Goal: Task Accomplishment & Management: Manage account settings

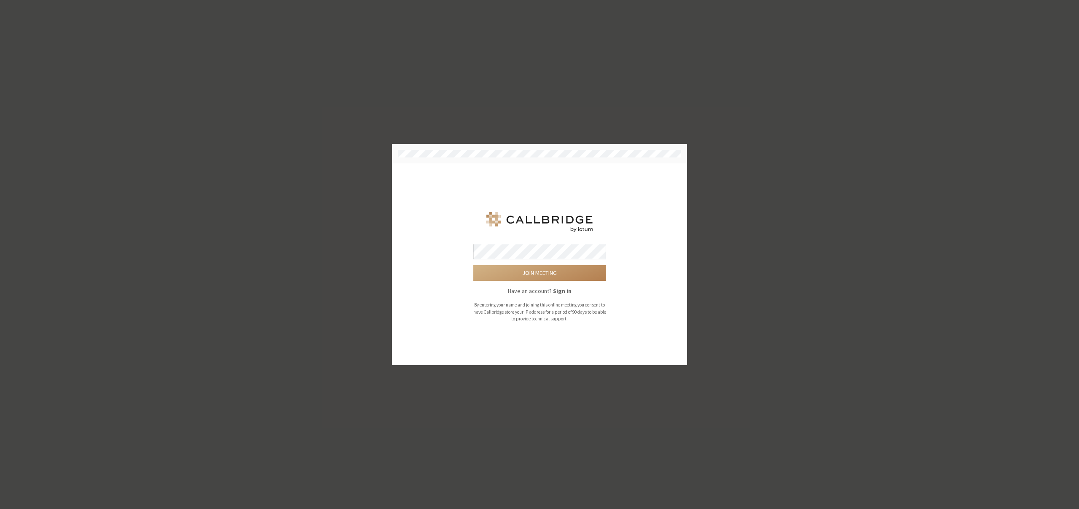
click at [555, 288] on strong "Sign in" at bounding box center [562, 291] width 19 height 8
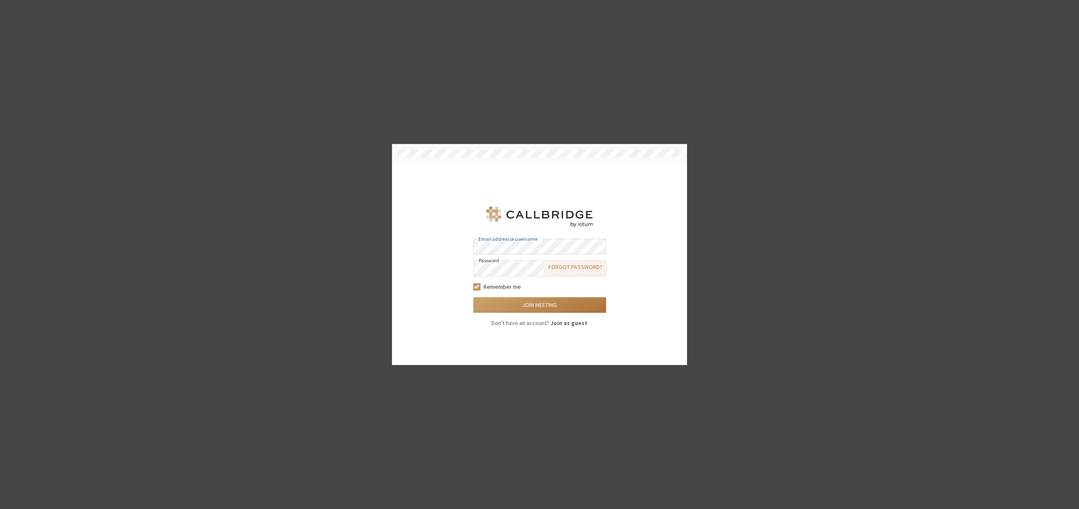
click at [527, 298] on button "Join meeting" at bounding box center [539, 306] width 133 height 16
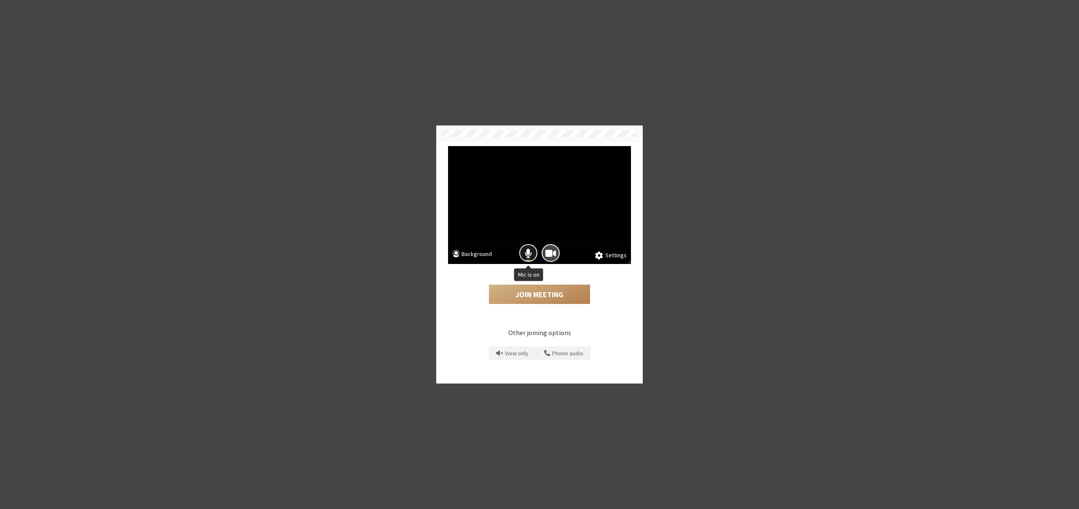
click at [526, 250] on span "Mic is on" at bounding box center [528, 253] width 7 height 11
click at [525, 290] on button "Join Meeting" at bounding box center [539, 294] width 101 height 19
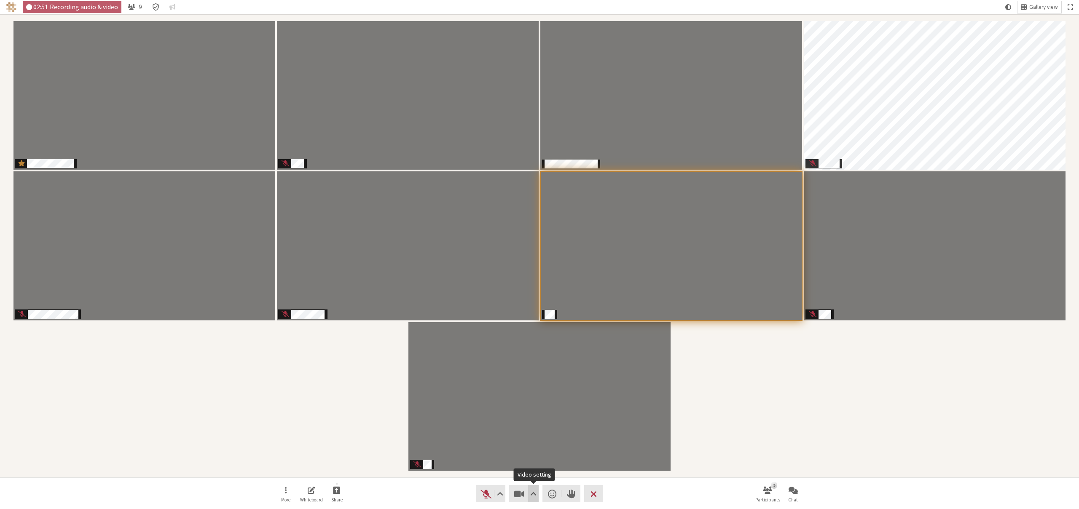
click at [534, 496] on span "Video setting" at bounding box center [533, 494] width 6 height 12
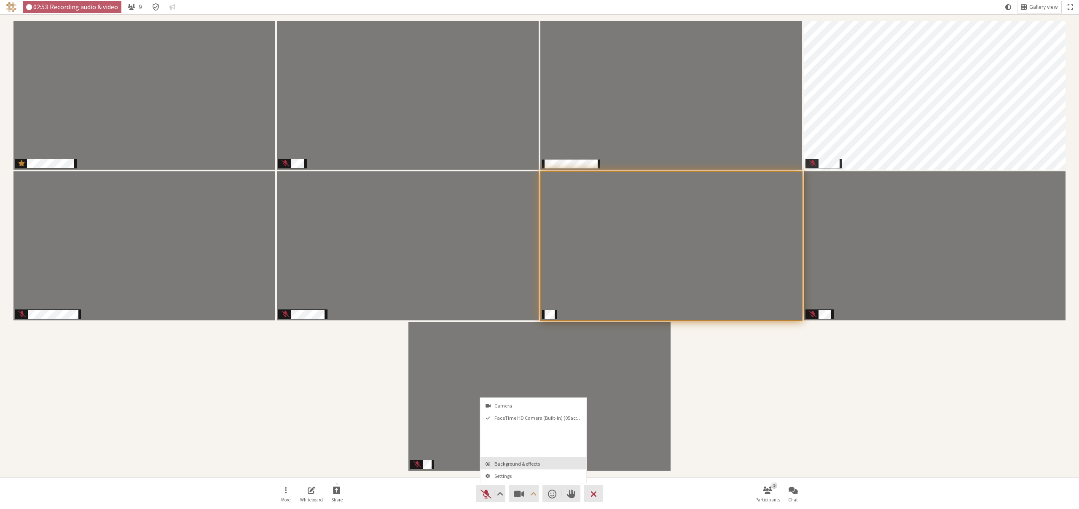
click at [538, 468] on button "Background & effects" at bounding box center [533, 464] width 106 height 12
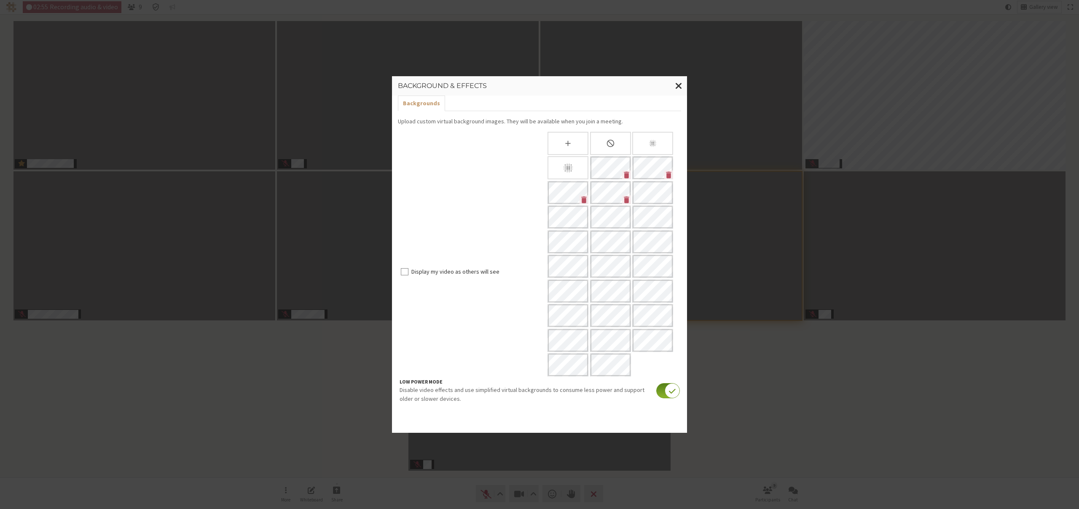
click at [661, 394] on input "checkbox" at bounding box center [668, 390] width 24 height 15
click at [771, 410] on div "Background & effects Backgrounds Effects Upload custom virtual background image…" at bounding box center [539, 254] width 1079 height 509
click at [676, 84] on span "Close modal" at bounding box center [678, 85] width 7 height 11
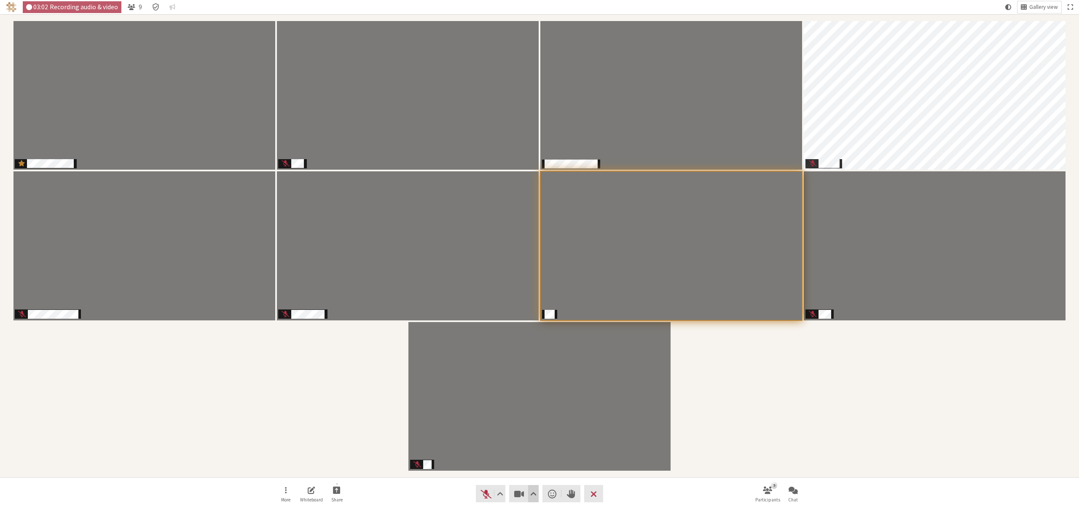
click at [535, 493] on span "Video setting" at bounding box center [533, 494] width 6 height 12
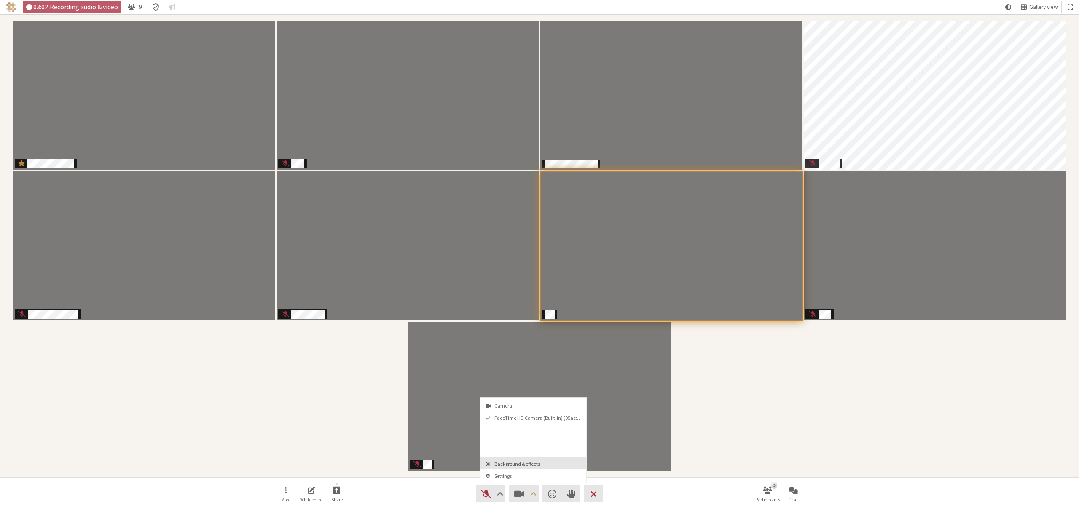
click at [508, 464] on span "Background & effects" at bounding box center [538, 463] width 88 height 5
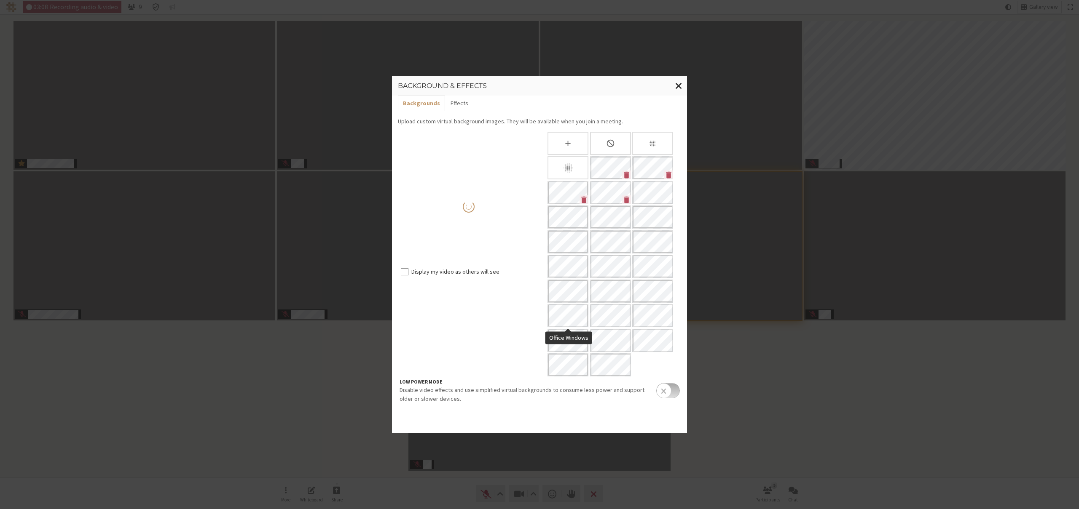
click at [655, 139] on icon "Slightly blur background" at bounding box center [652, 143] width 9 height 9
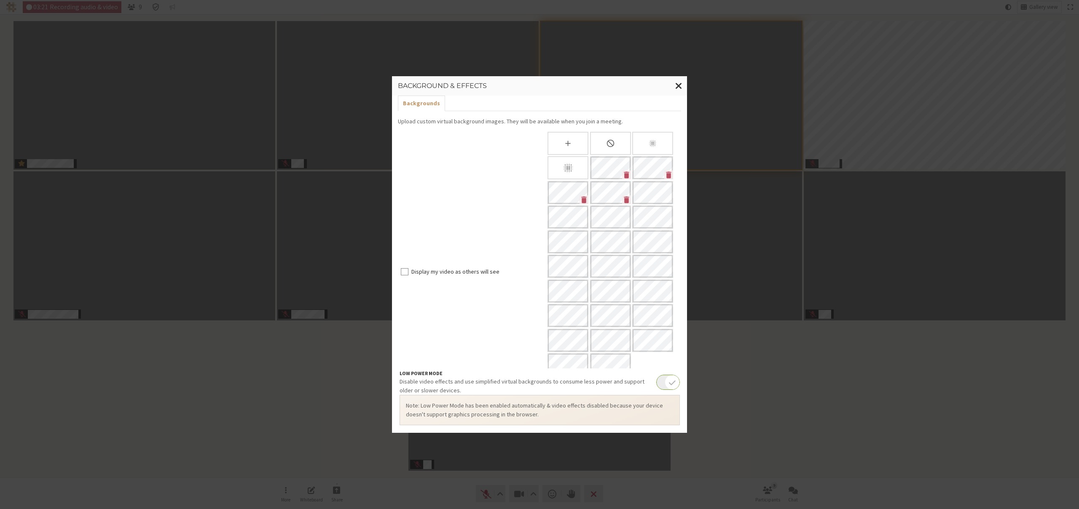
click at [449, 347] on div "Display my video as others will see" at bounding box center [469, 254] width 142 height 245
click at [676, 85] on span "Close modal" at bounding box center [678, 85] width 7 height 11
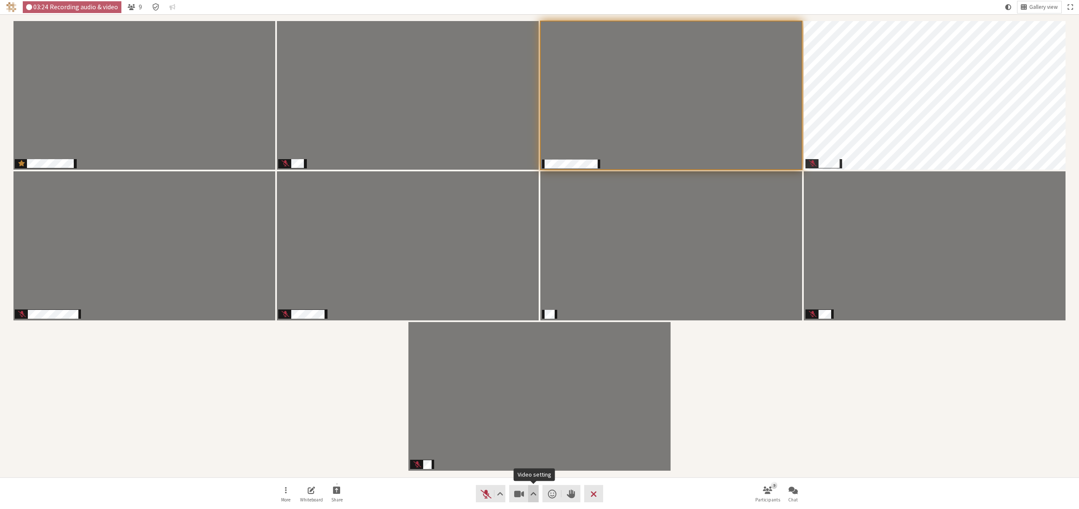
click at [535, 495] on span "Video setting" at bounding box center [533, 494] width 6 height 12
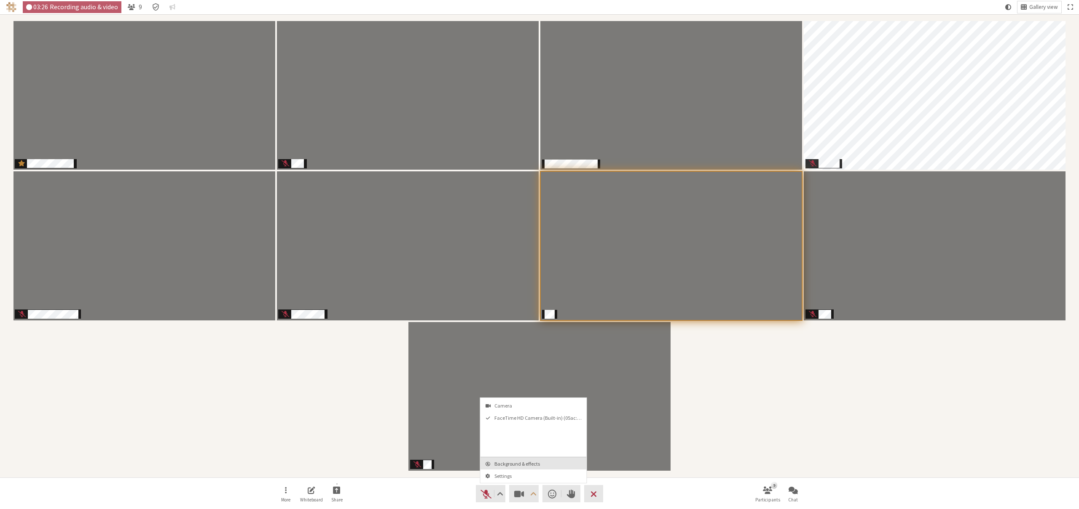
click at [525, 460] on button "Background & effects" at bounding box center [533, 464] width 106 height 12
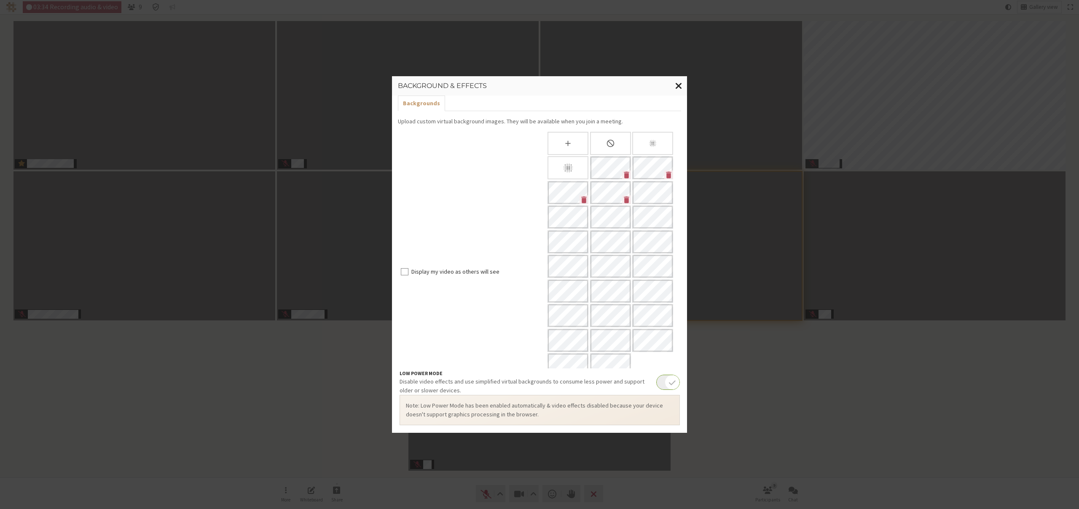
click at [678, 85] on span "Close modal" at bounding box center [678, 85] width 7 height 11
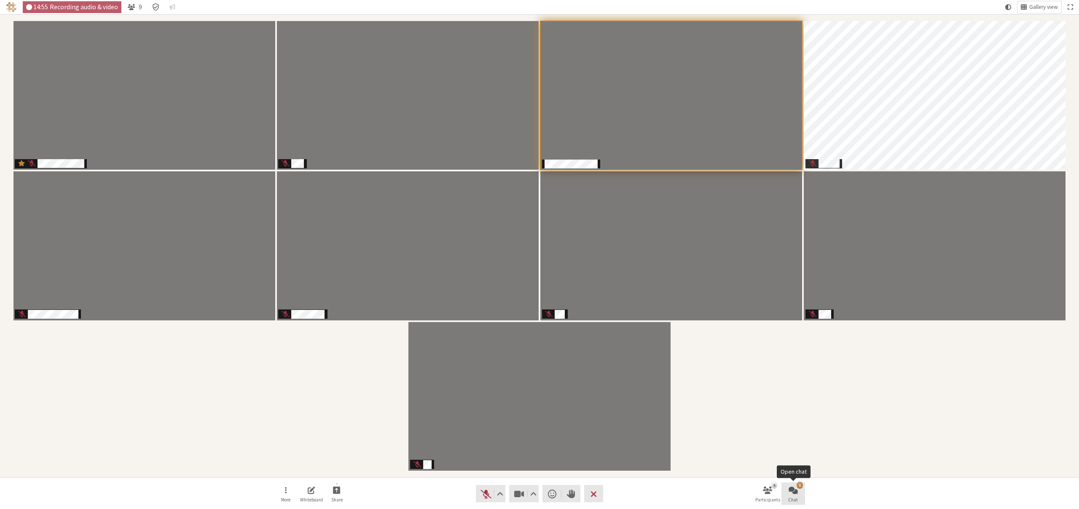
click at [784, 491] on button "1 Chat" at bounding box center [793, 494] width 24 height 23
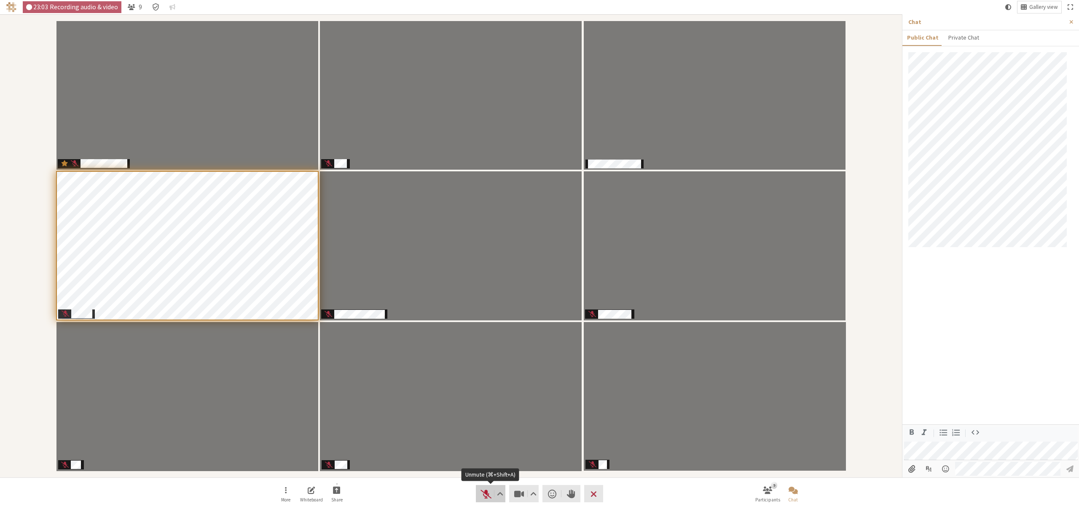
click at [484, 494] on span "Unmute (⌘+Shift+A)" at bounding box center [486, 494] width 12 height 12
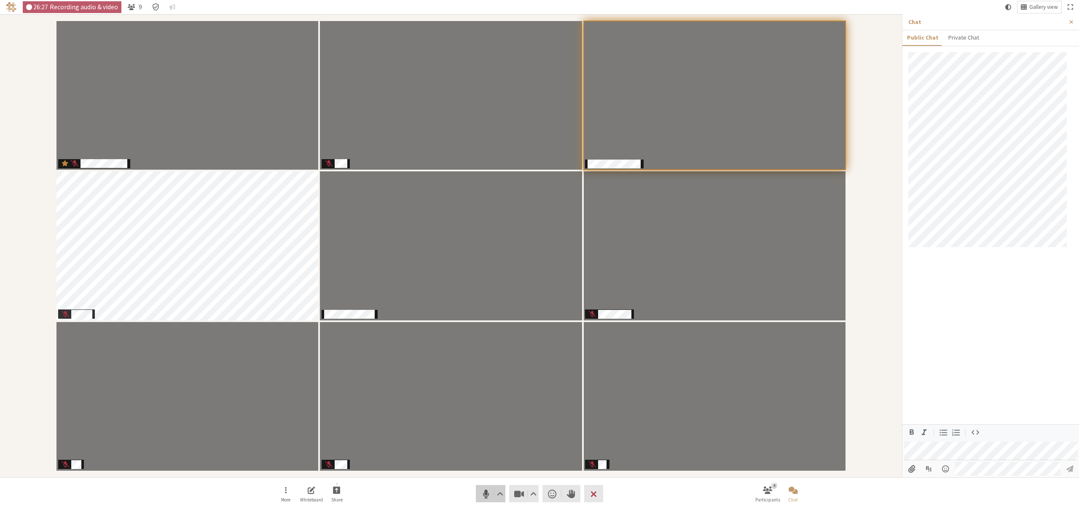
click at [484, 494] on span "Mute (⌘+Shift+A)" at bounding box center [486, 494] width 12 height 12
click at [479, 493] on button "Audio" at bounding box center [490, 493] width 29 height 17
click at [481, 496] on span "Mute (⌘+Shift+A)" at bounding box center [486, 494] width 12 height 12
click at [481, 496] on span "Unmute (⌘+Shift+A)" at bounding box center [486, 494] width 12 height 12
click at [487, 496] on span "Mute (⌘+Shift+A)" at bounding box center [486, 494] width 12 height 12
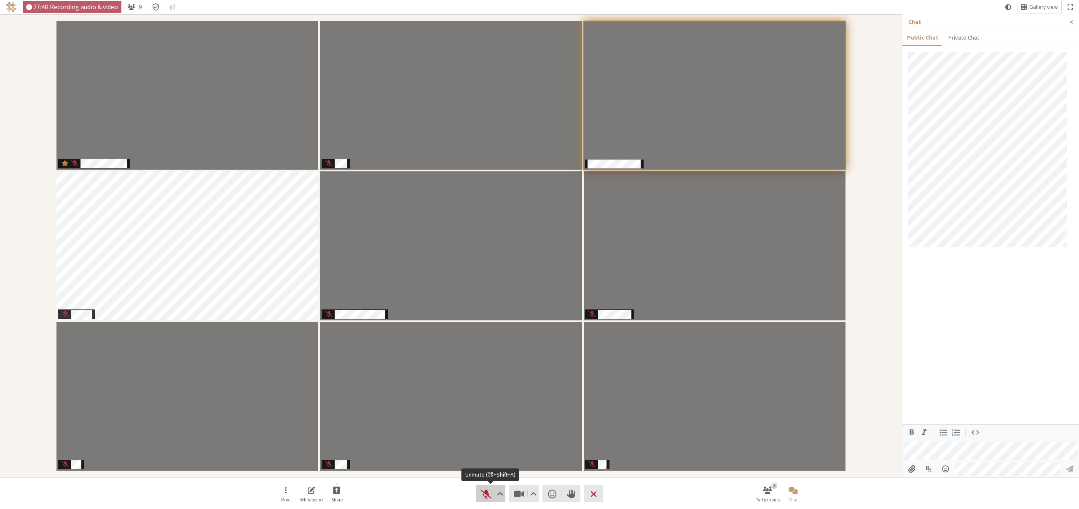
drag, startPoint x: 479, startPoint y: 495, endPoint x: 474, endPoint y: 493, distance: 5.5
click at [479, 495] on button "Audio" at bounding box center [490, 493] width 29 height 17
click at [478, 493] on button "Audio" at bounding box center [490, 493] width 29 height 17
click at [481, 493] on span "Unmute (⌘+Shift+A)" at bounding box center [486, 494] width 12 height 12
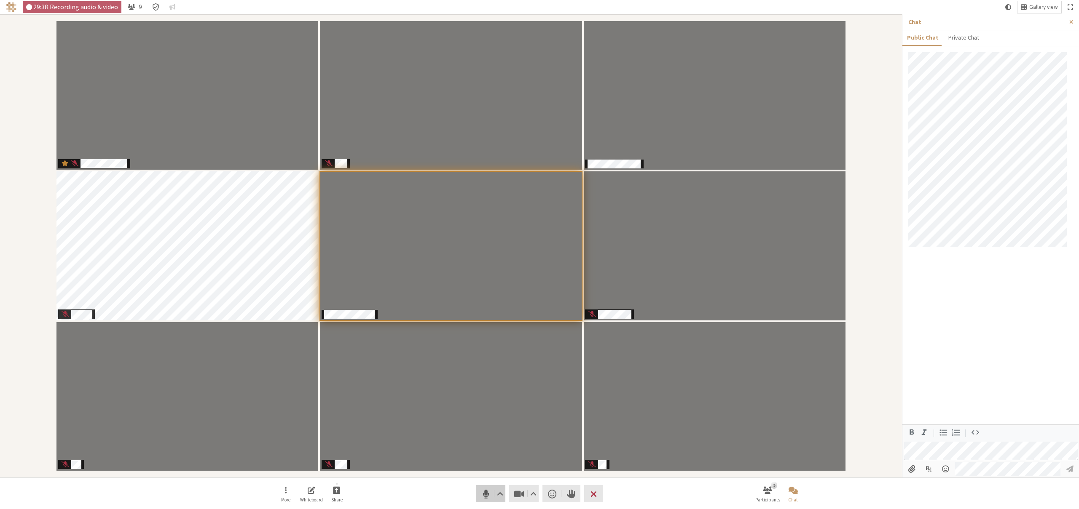
click at [482, 496] on span "Mute (⌘+Shift+A)" at bounding box center [486, 494] width 12 height 12
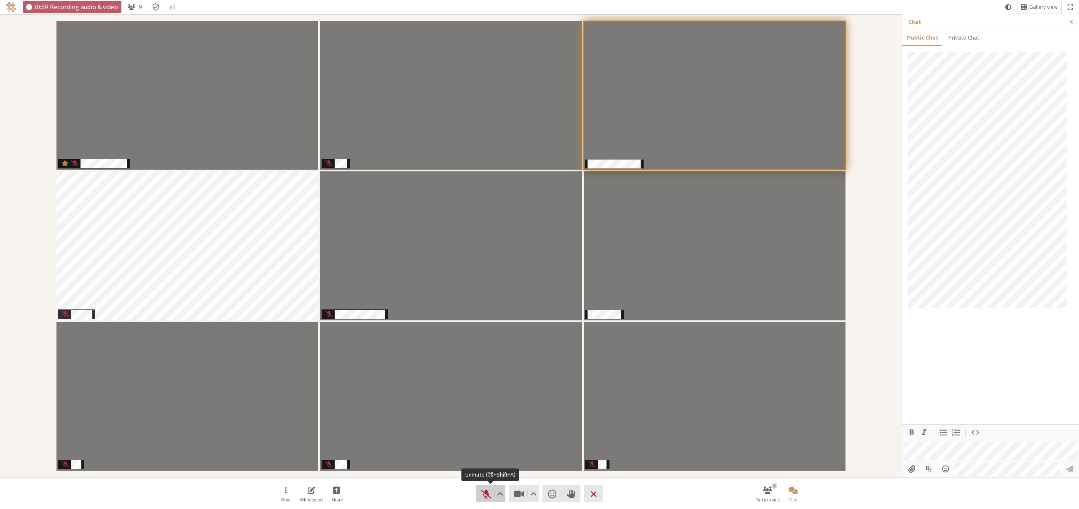
click at [481, 492] on span "Unmute (⌘+Shift+A)" at bounding box center [486, 494] width 12 height 12
click at [481, 493] on span "Mute (⌘+Shift+A)" at bounding box center [486, 494] width 12 height 12
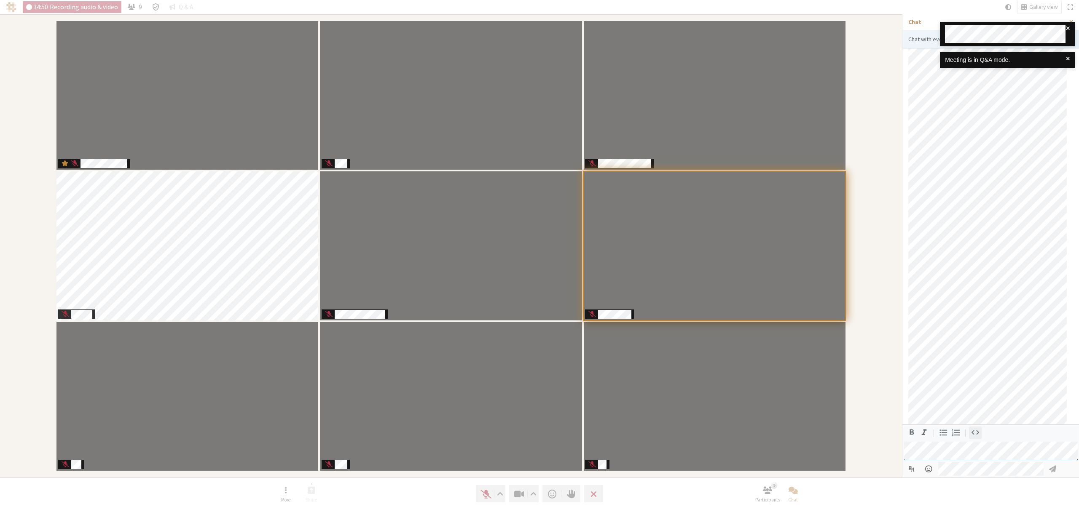
scroll to position [38, 0]
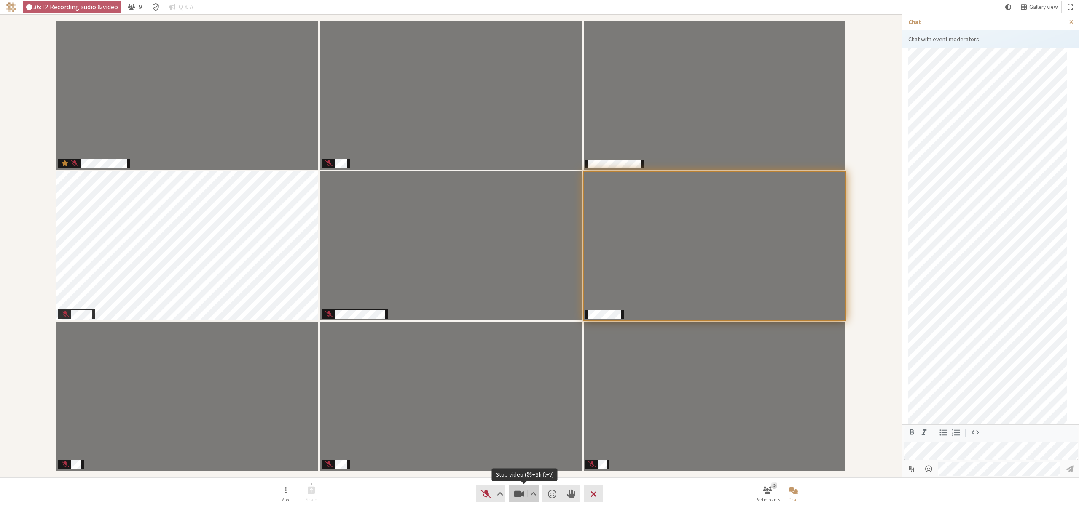
drag, startPoint x: 512, startPoint y: 494, endPoint x: 661, endPoint y: 152, distance: 373.5
click at [513, 494] on button "Video" at bounding box center [523, 493] width 29 height 17
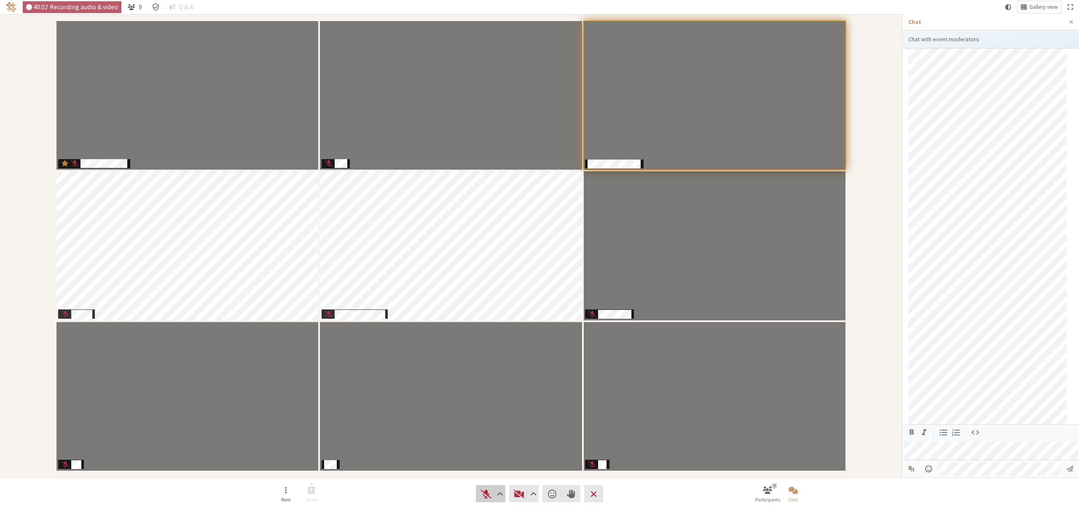
click at [481, 497] on span "Unmute (⌘+Shift+A)" at bounding box center [486, 494] width 12 height 12
click at [482, 496] on span "Mute (⌘+Shift+A)" at bounding box center [486, 494] width 12 height 12
click at [520, 493] on span "Start video (⌘+Shift+V)" at bounding box center [519, 494] width 12 height 12
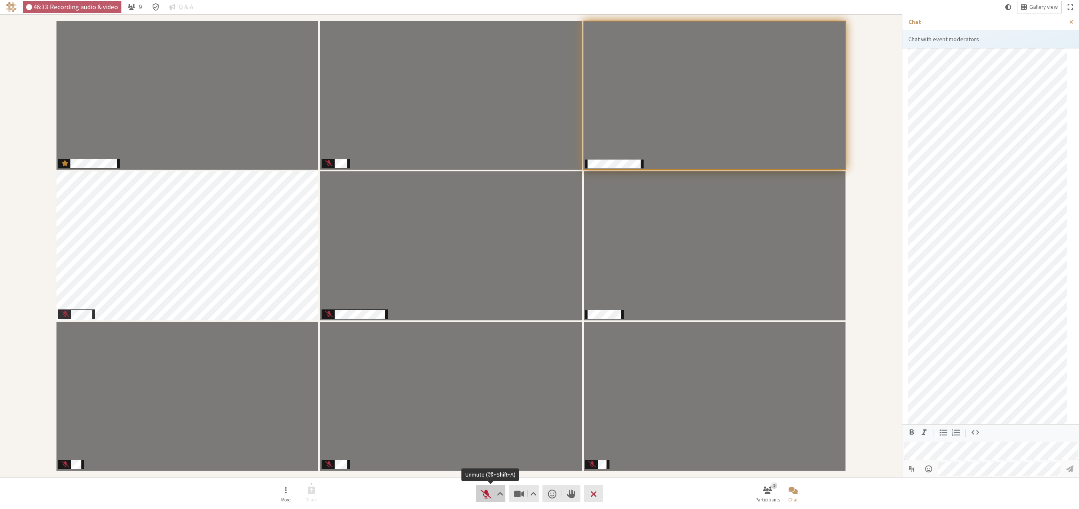
click at [481, 492] on span "Unmute (⌘+Shift+A)" at bounding box center [486, 494] width 12 height 12
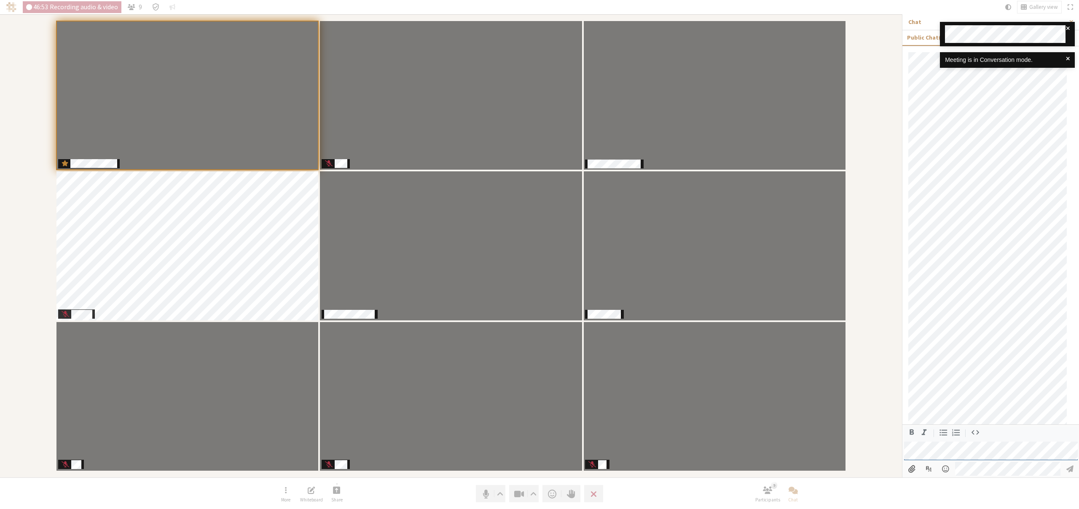
scroll to position [73, 0]
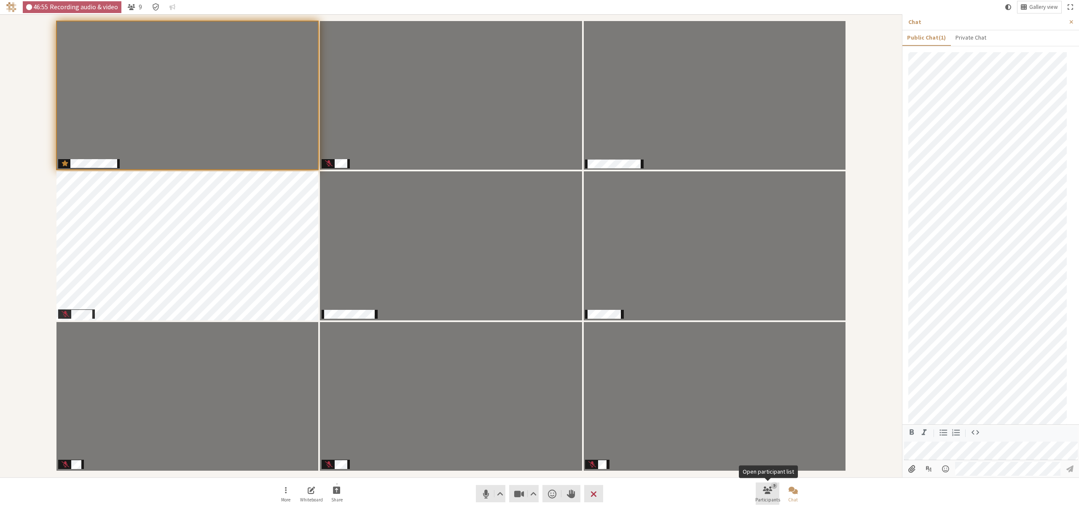
click at [766, 496] on button "9 Participants" at bounding box center [768, 494] width 24 height 23
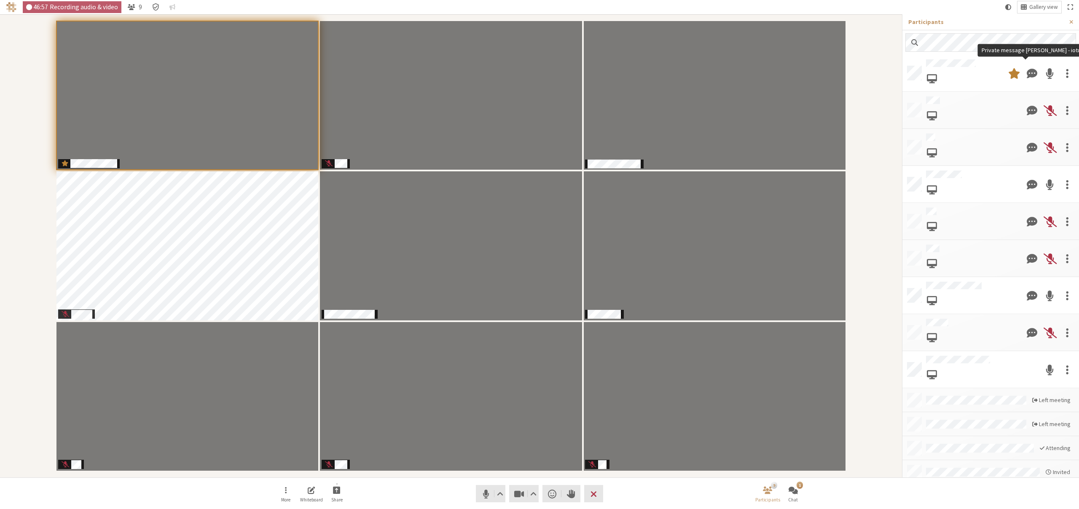
click at [1027, 75] on span at bounding box center [1032, 73] width 11 height 15
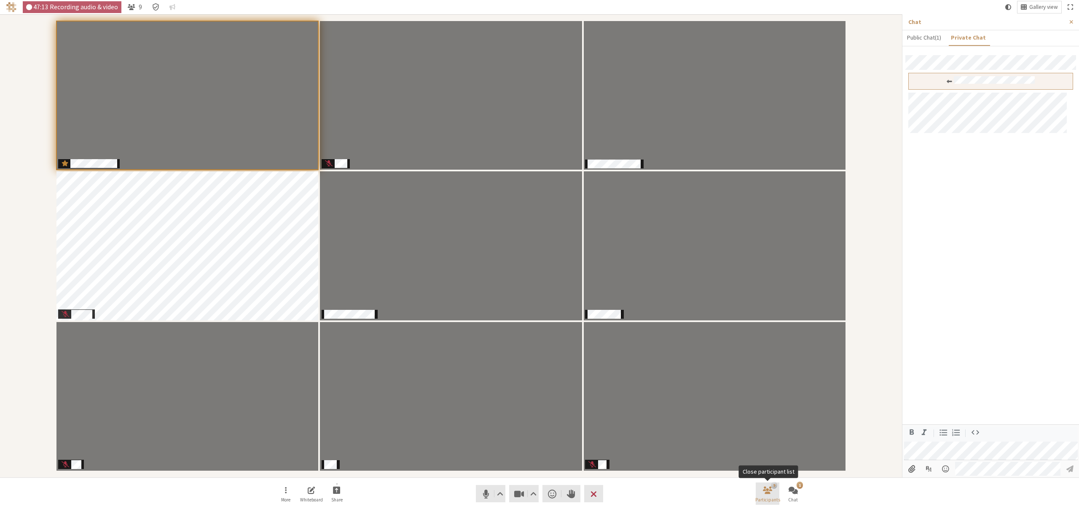
click at [772, 498] on span "Participants" at bounding box center [767, 500] width 25 height 5
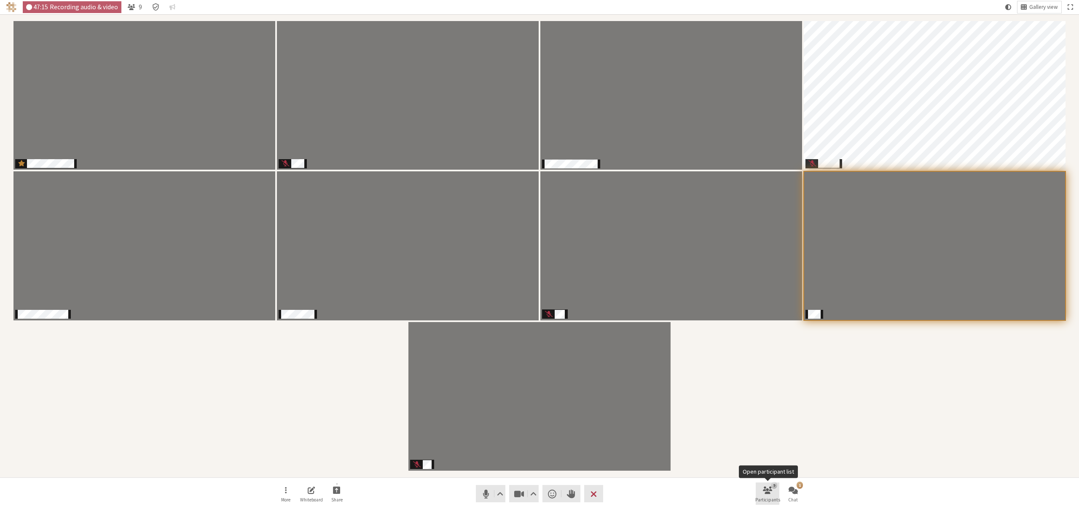
click at [766, 490] on span "Open participant list" at bounding box center [767, 490] width 9 height 10
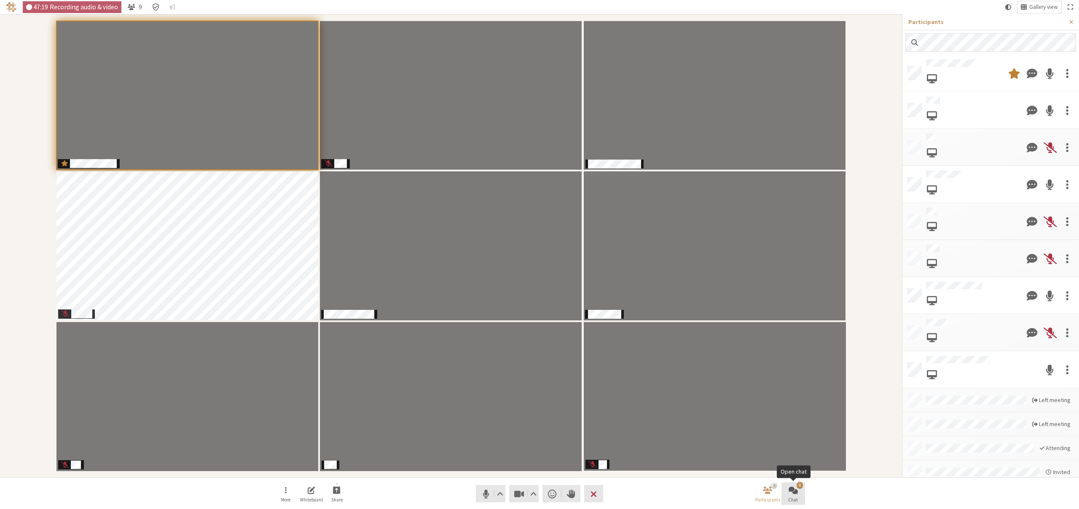
click at [789, 487] on span "Open chat" at bounding box center [792, 490] width 9 height 10
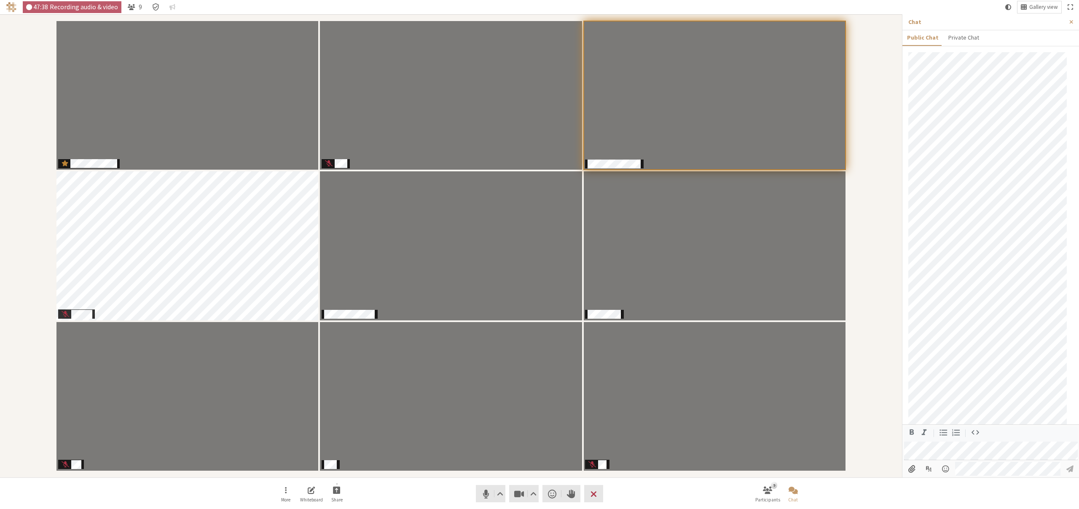
scroll to position [199, 0]
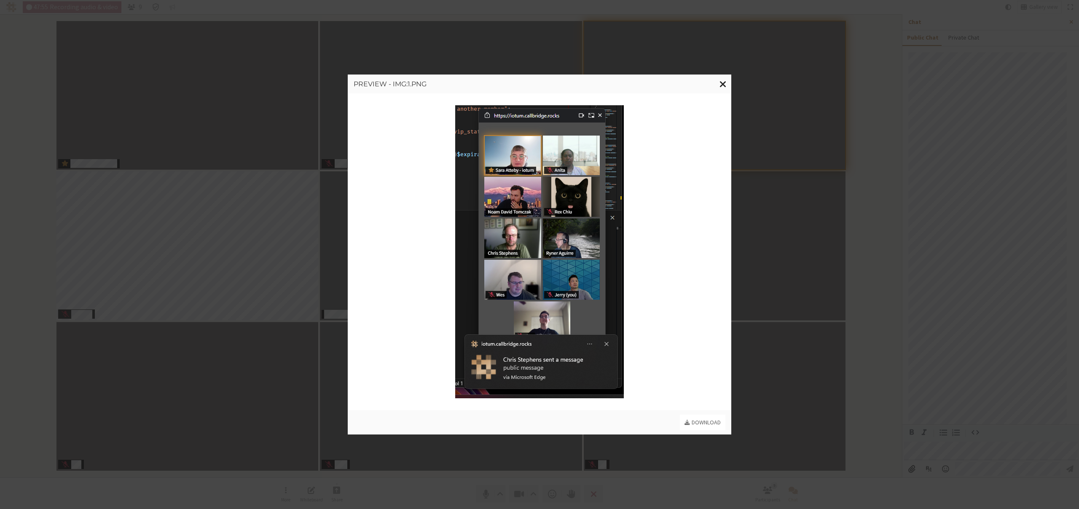
click at [722, 86] on span "Close modal" at bounding box center [722, 84] width 7 height 11
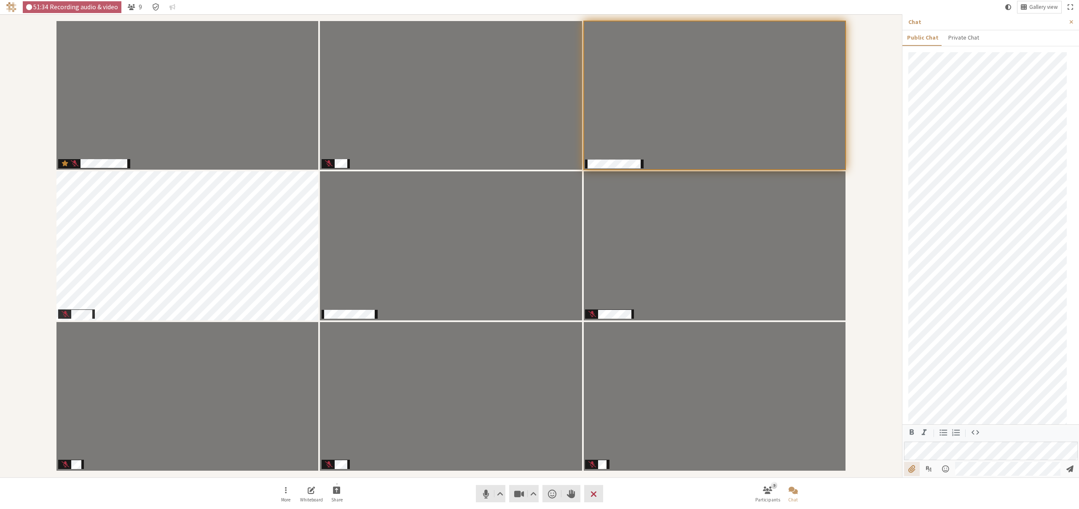
click at [912, 472] on input "File picker" at bounding box center [912, 469] width 16 height 14
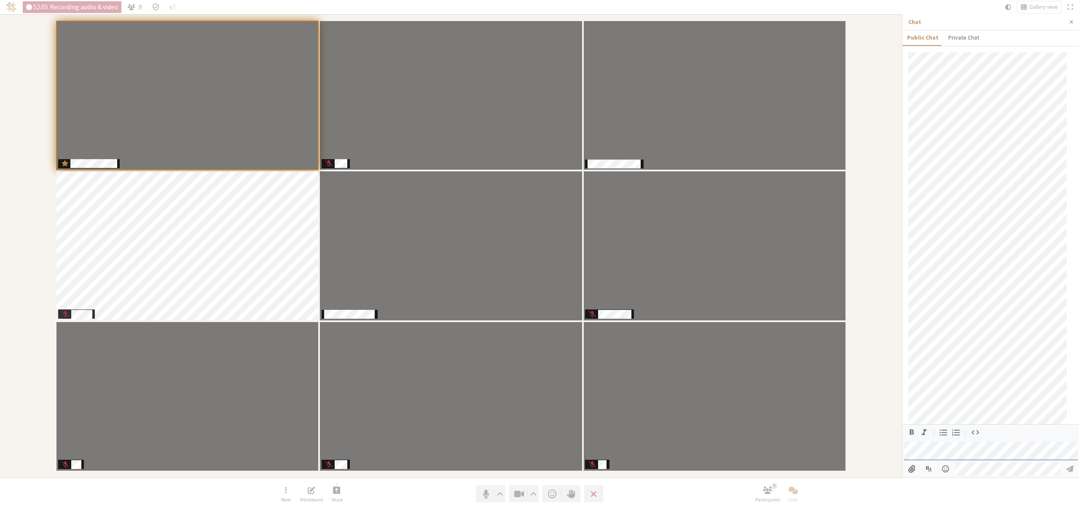
scroll to position [239, 0]
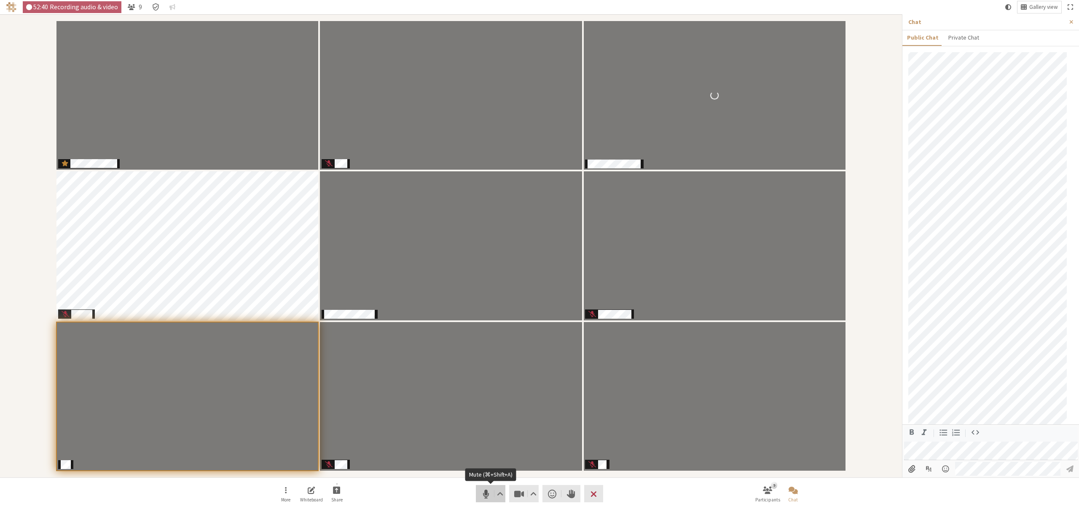
click at [481, 496] on span "Mute (⌘+Shift+A)" at bounding box center [486, 494] width 12 height 12
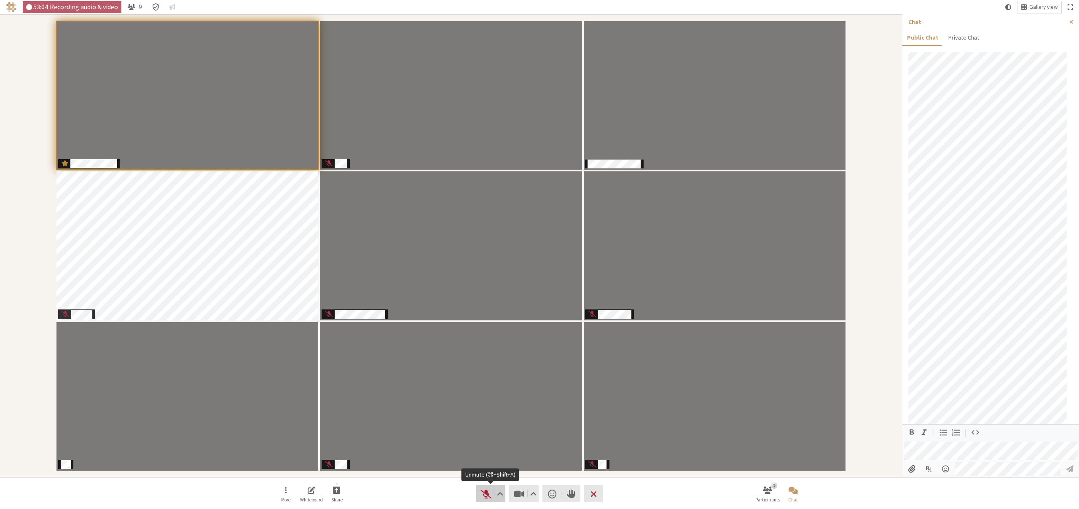
click at [483, 493] on span "Unmute (⌘+Shift+A)" at bounding box center [486, 494] width 12 height 12
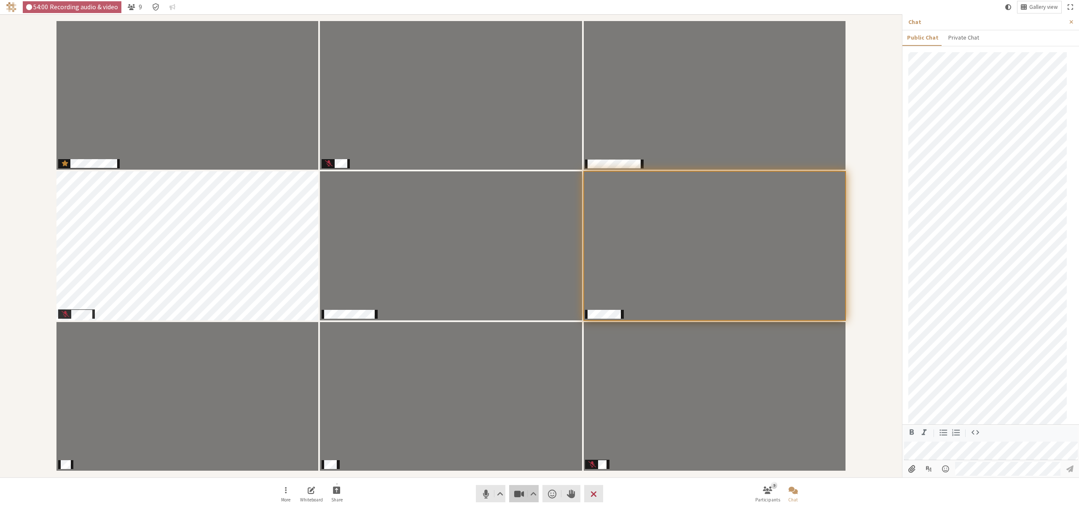
click at [516, 494] on span "Stop video (⌘+Shift+V)" at bounding box center [519, 494] width 12 height 12
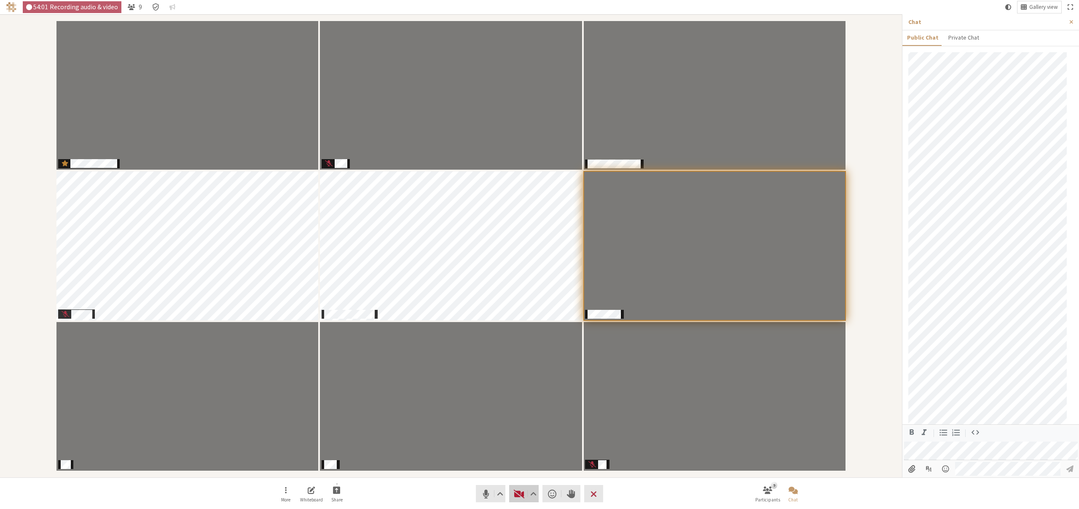
click at [516, 494] on span "Start video (⌘+Shift+V)" at bounding box center [519, 494] width 12 height 12
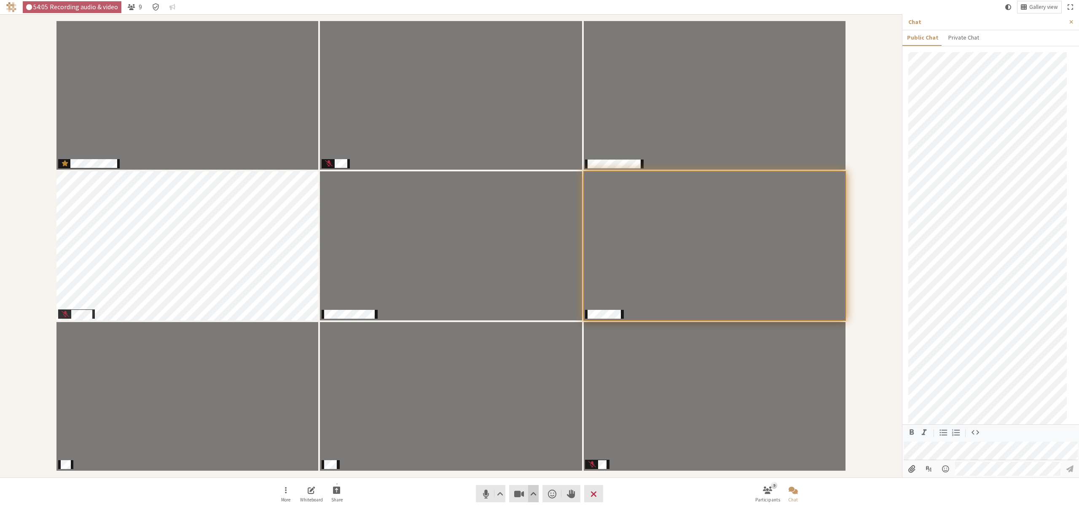
click at [532, 497] on span "Video setting" at bounding box center [533, 494] width 6 height 12
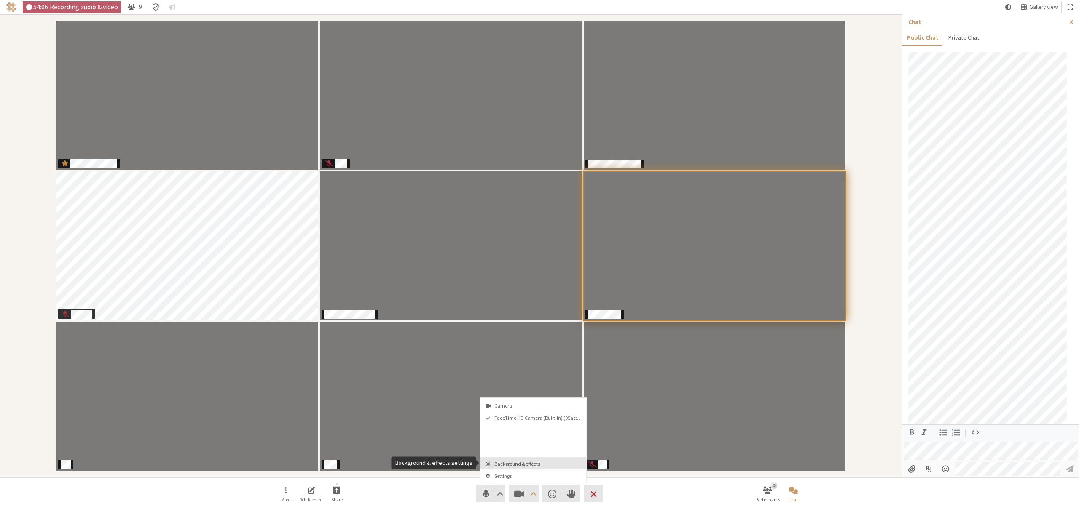
click at [518, 458] on button "Background & effects" at bounding box center [533, 464] width 106 height 12
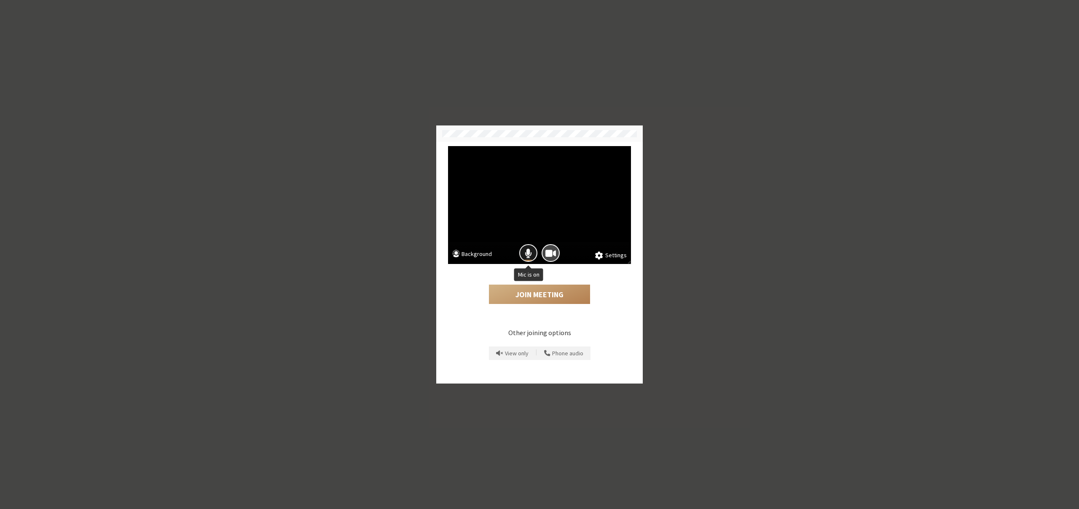
click at [529, 253] on span "Mic is on" at bounding box center [528, 253] width 7 height 11
click at [540, 298] on button "Join Meeting" at bounding box center [539, 294] width 101 height 19
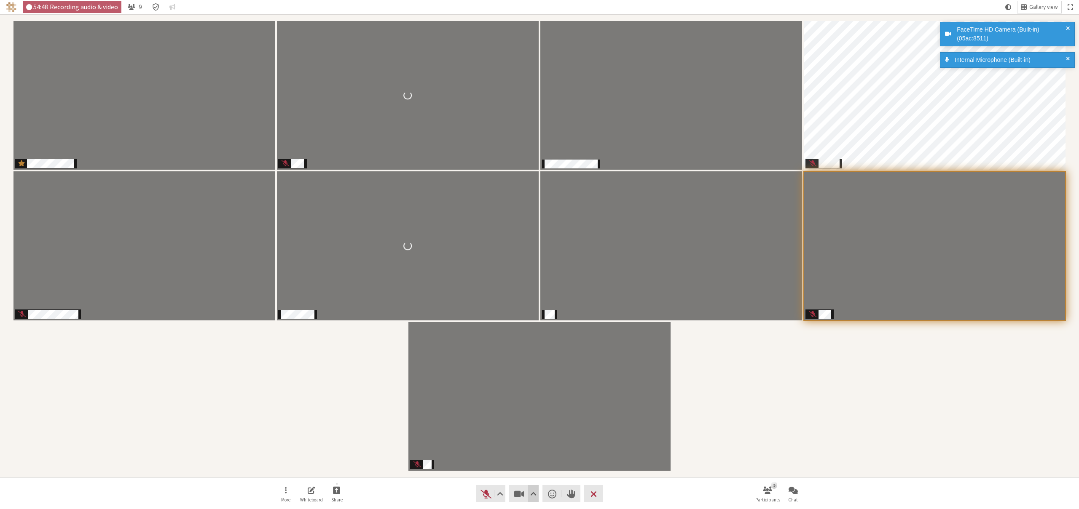
click at [530, 489] on span "Video setting" at bounding box center [533, 494] width 6 height 12
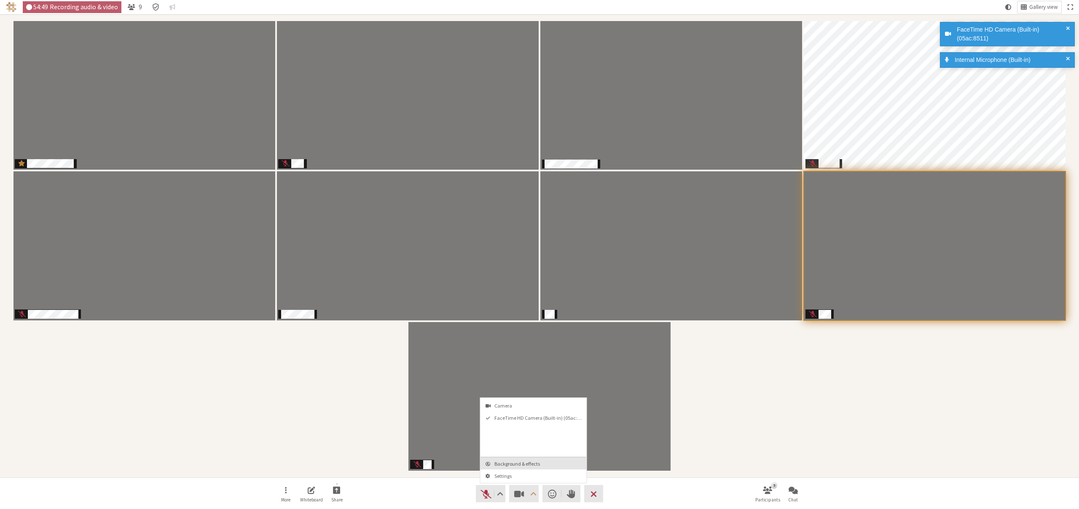
click at [521, 463] on span "Background & effects" at bounding box center [538, 463] width 88 height 5
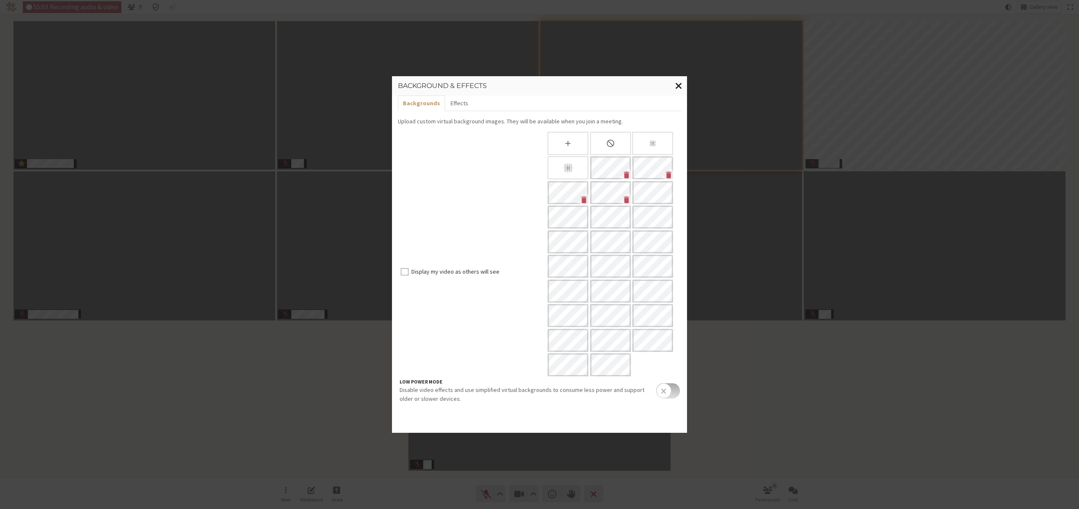
click at [679, 86] on span "Close modal" at bounding box center [678, 85] width 7 height 11
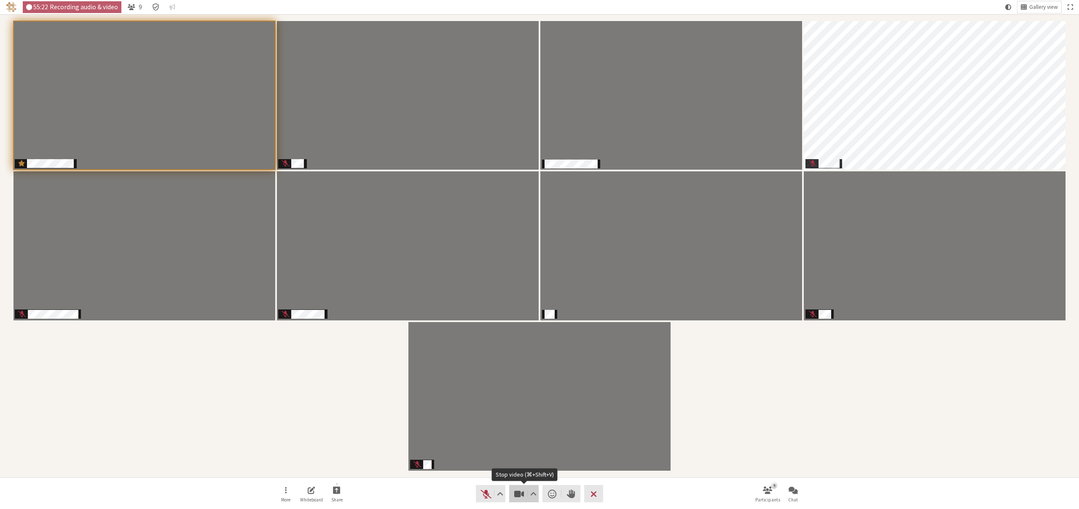
click at [516, 494] on span "Stop video (⌘+Shift+V)" at bounding box center [519, 494] width 12 height 12
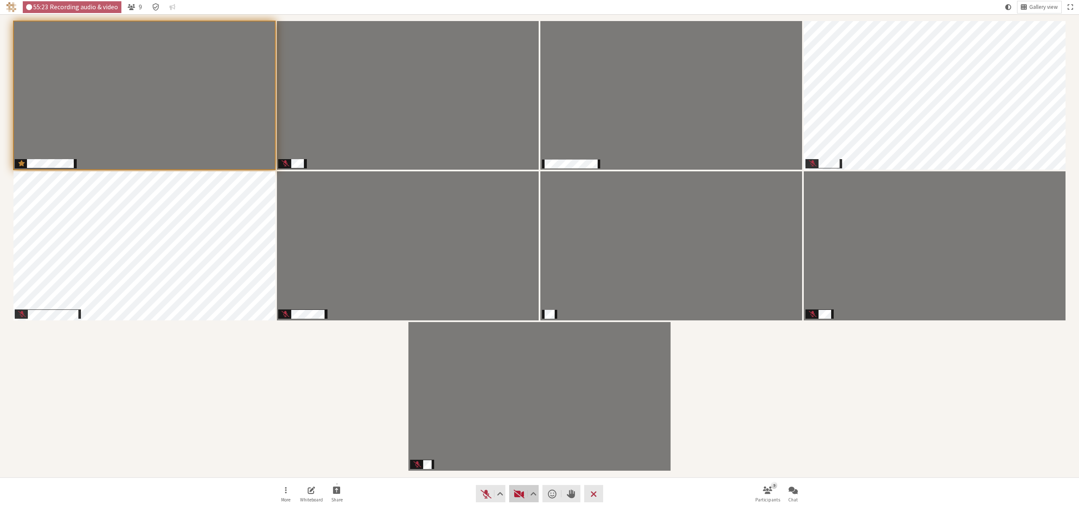
click at [516, 494] on span "Start video (⌘+Shift+V)" at bounding box center [519, 494] width 12 height 12
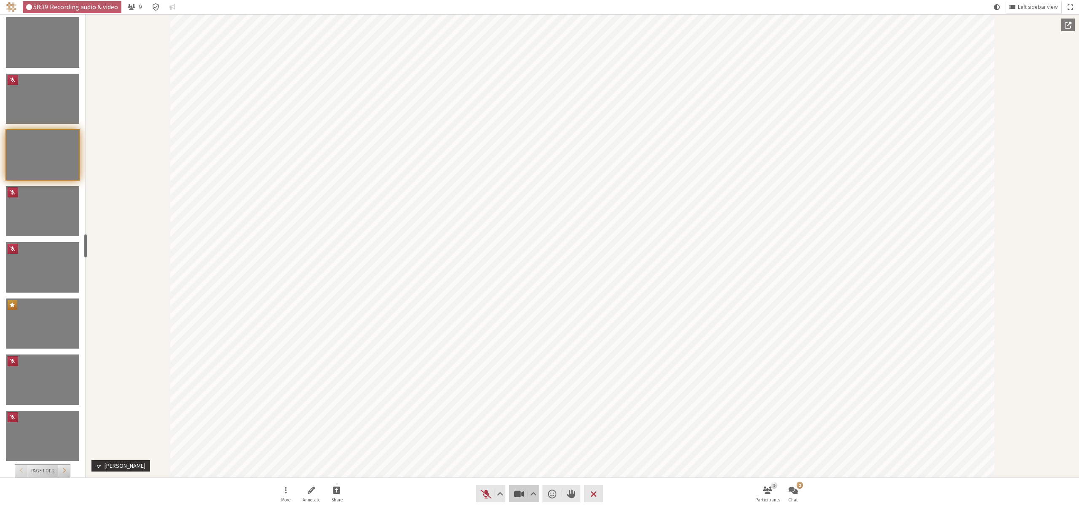
click at [518, 495] on span "Stop video (⌘+Shift+V)" at bounding box center [519, 494] width 12 height 12
click at [518, 495] on span "Start video (⌘+Shift+V)" at bounding box center [519, 494] width 12 height 12
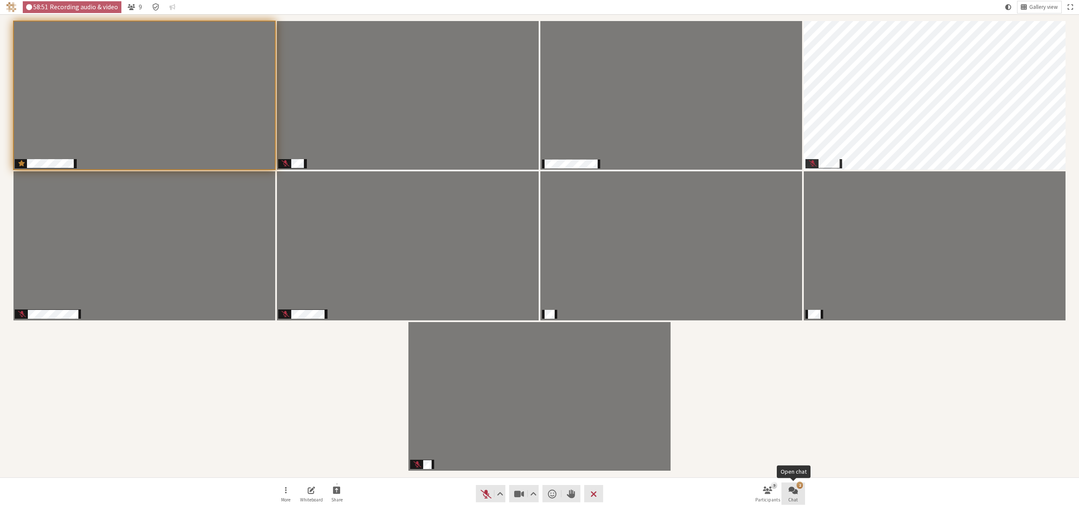
click at [799, 496] on button "2 Chat" at bounding box center [793, 494] width 24 height 23
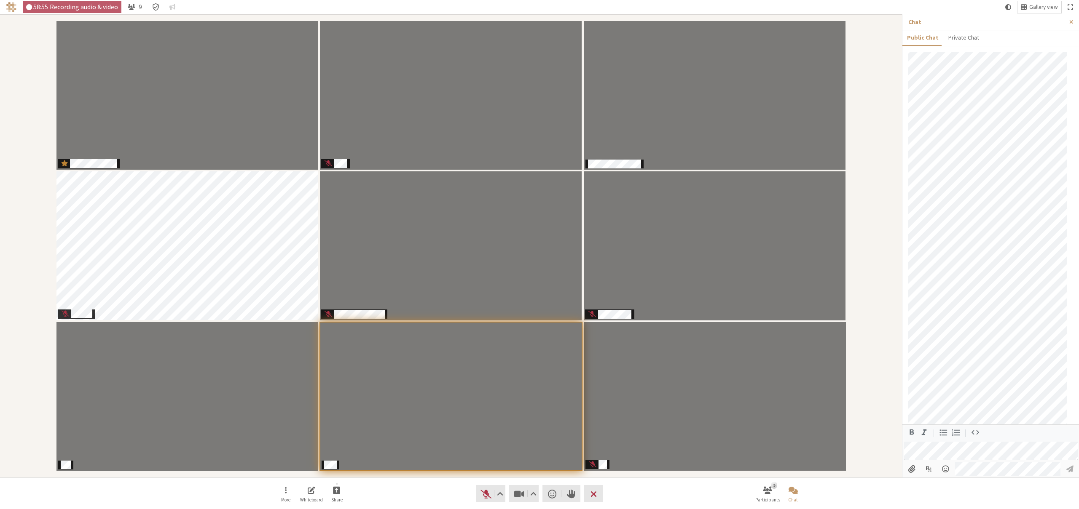
scroll to position [379, 0]
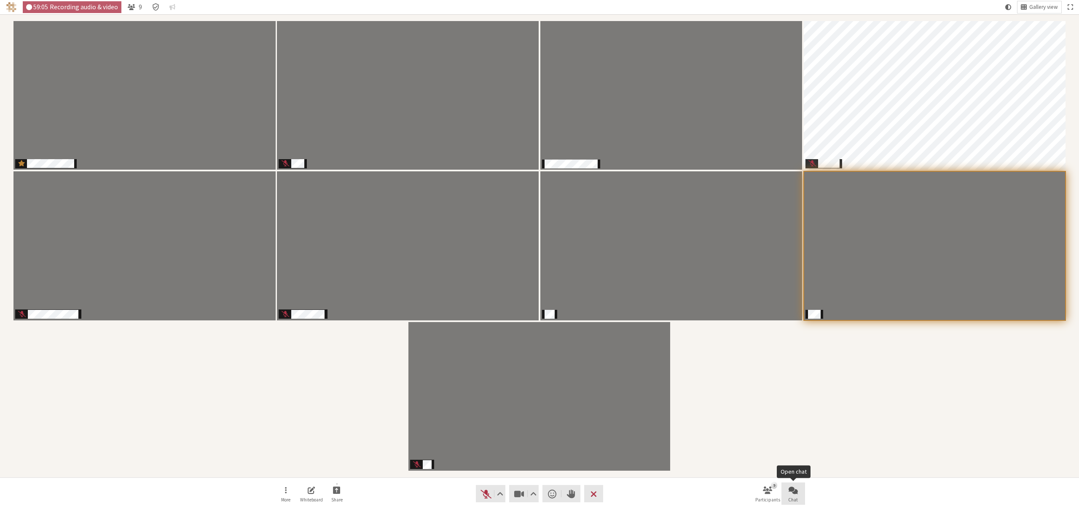
click at [786, 489] on button "Chat" at bounding box center [793, 494] width 24 height 23
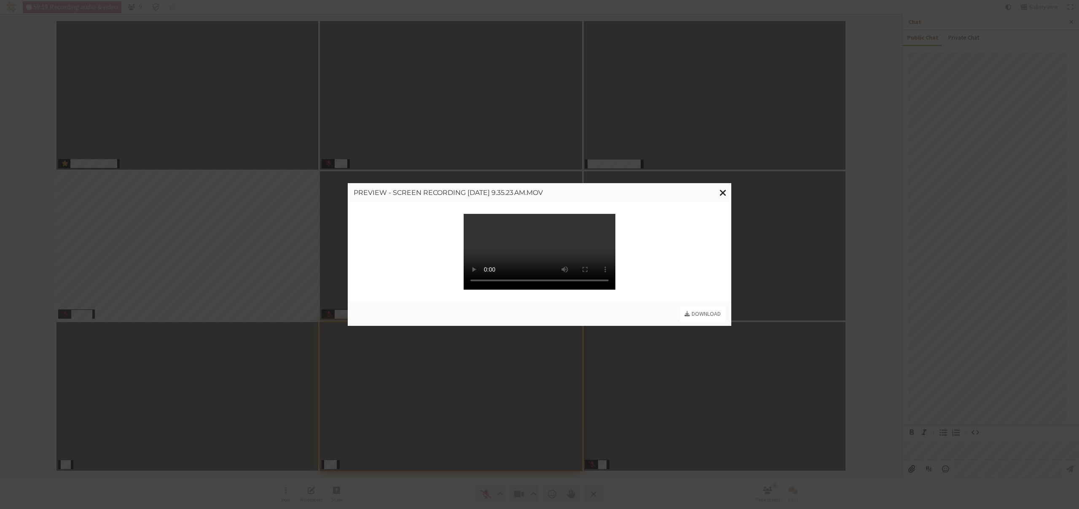
click at [723, 188] on span "Close modal" at bounding box center [722, 193] width 7 height 11
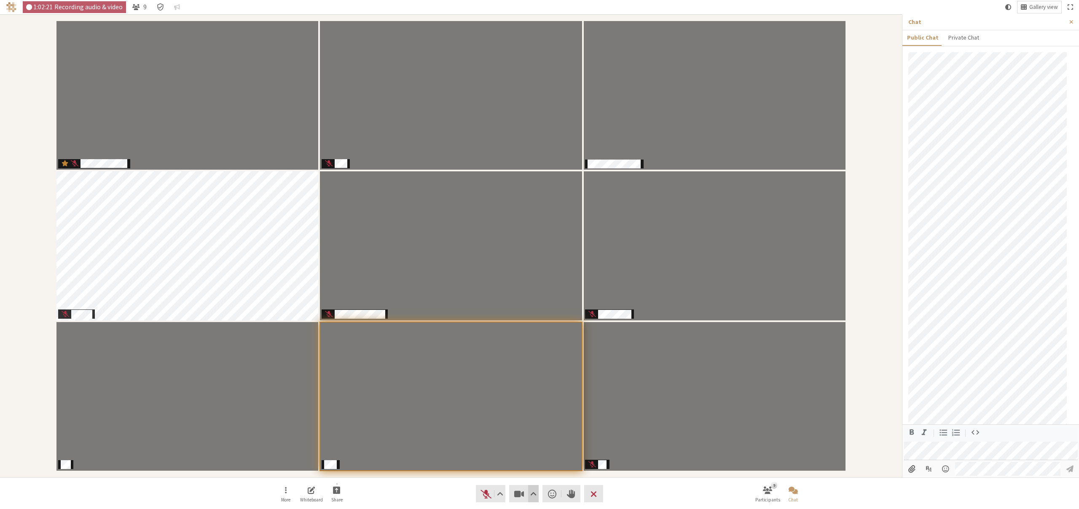
click at [535, 496] on span "Video setting" at bounding box center [533, 494] width 6 height 12
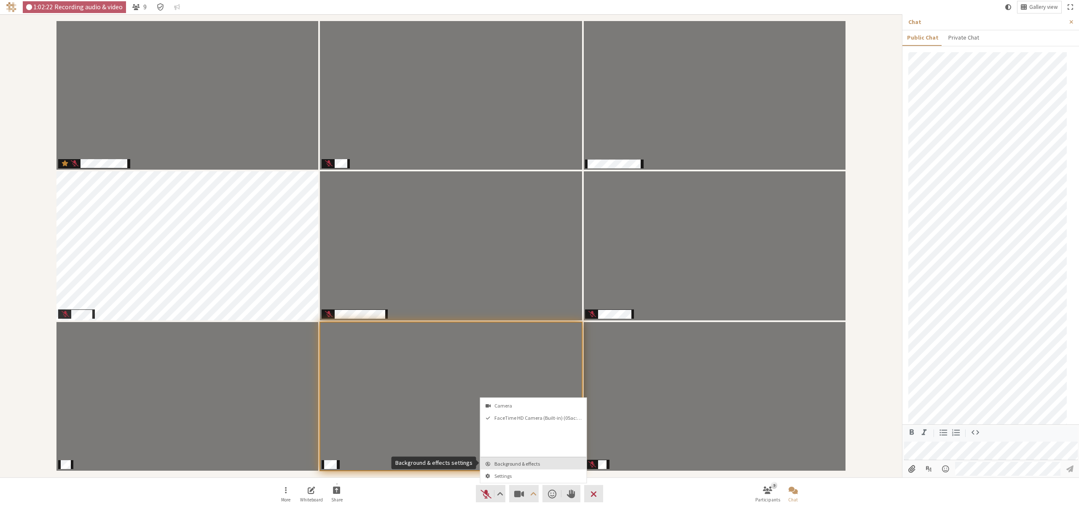
click at [520, 465] on span "Background & effects" at bounding box center [538, 463] width 88 height 5
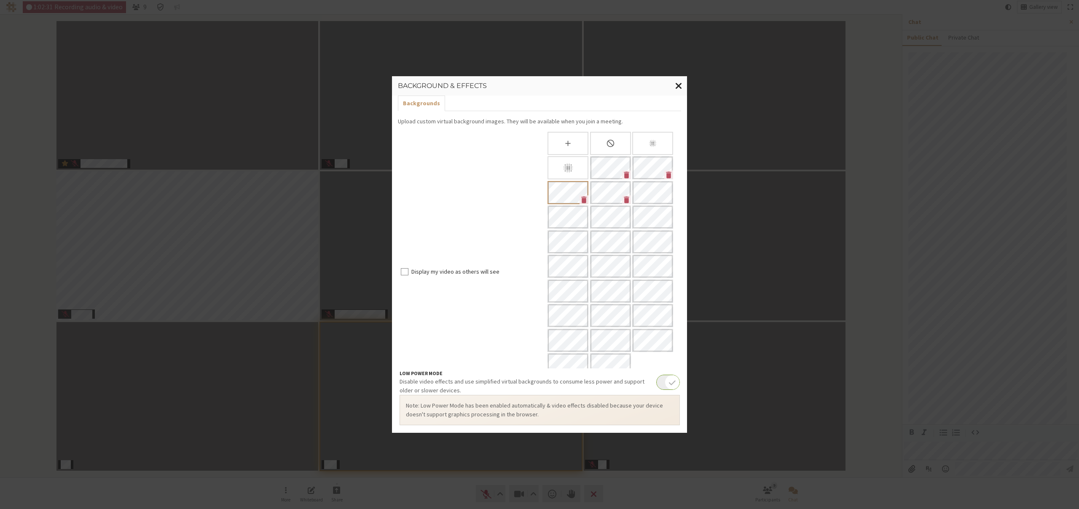
click at [674, 86] on button "Close modal" at bounding box center [678, 85] width 16 height 19
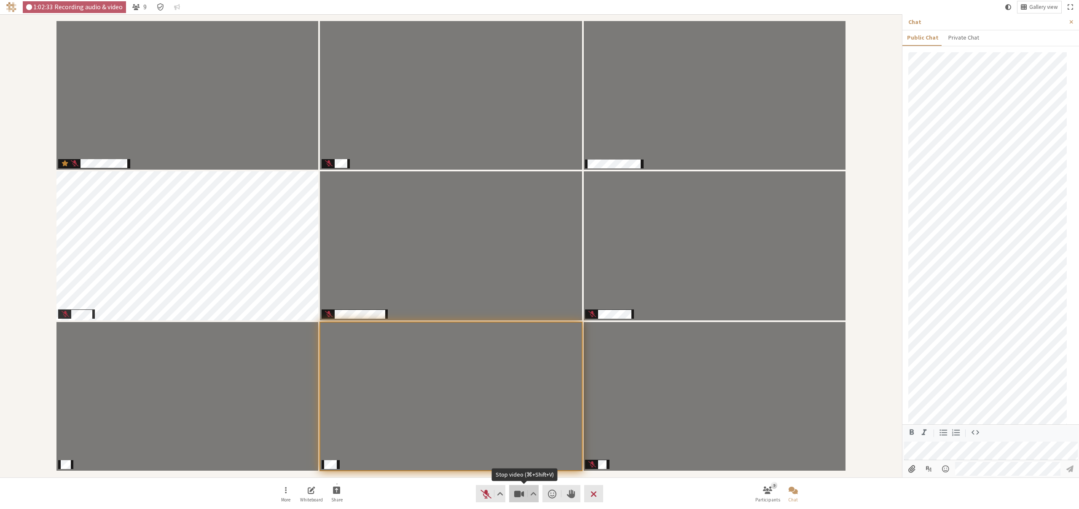
click at [520, 494] on span "Stop video (⌘+Shift+V)" at bounding box center [519, 494] width 12 height 12
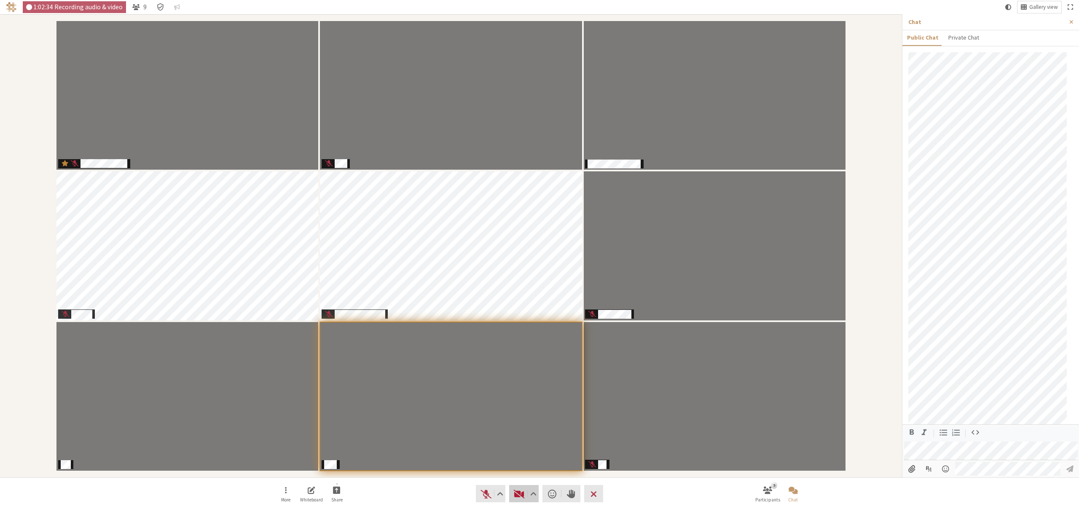
click at [520, 494] on span "Start video (⌘+Shift+V)" at bounding box center [519, 494] width 12 height 12
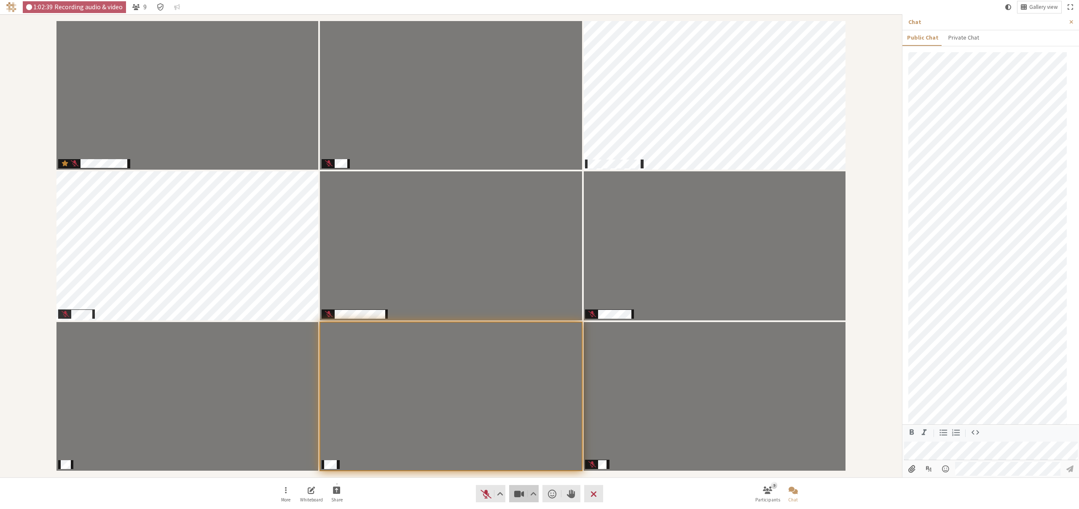
click at [520, 494] on span "Stop video (⌘+Shift+V)" at bounding box center [519, 494] width 12 height 12
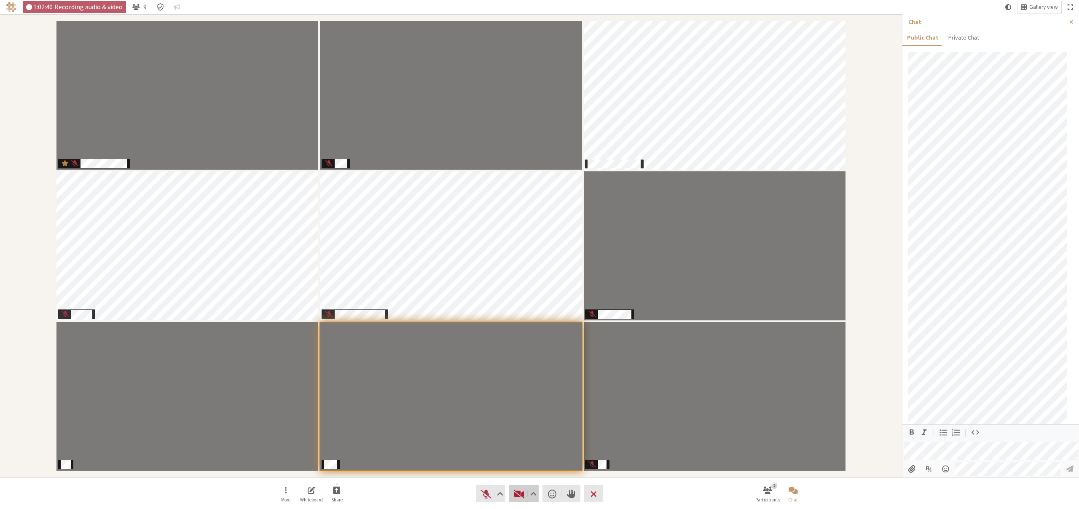
click at [520, 494] on span "Start video (⌘+Shift+V)" at bounding box center [519, 494] width 12 height 12
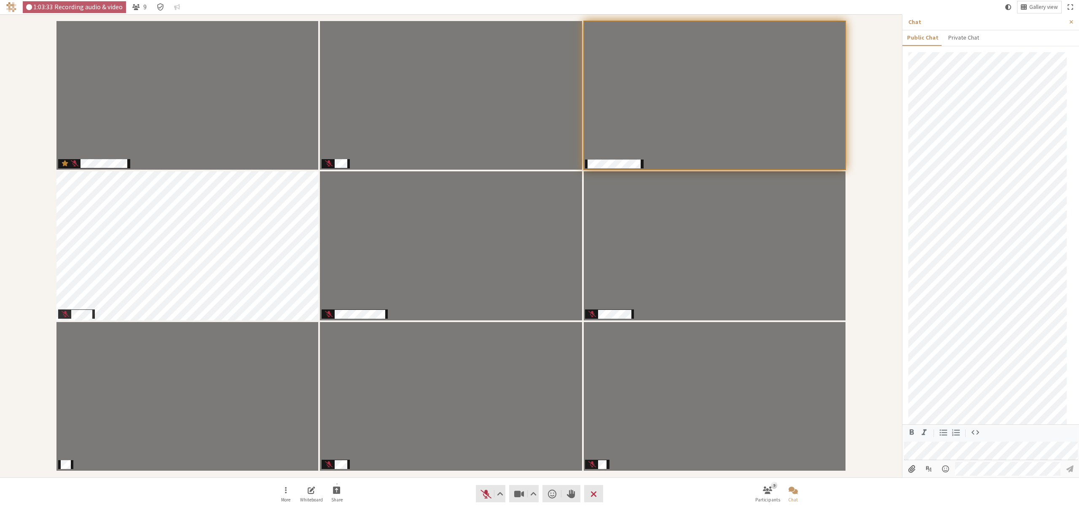
scroll to position [419, 0]
click at [550, 497] on span "Send a reaction" at bounding box center [552, 494] width 8 height 12
click at [662, 490] on nav "More Whiteboard Share Audio Video Send a reaction Raise hand Leave 9 Participan…" at bounding box center [539, 494] width 531 height 32
click at [554, 495] on span "Send a reaction" at bounding box center [552, 494] width 8 height 12
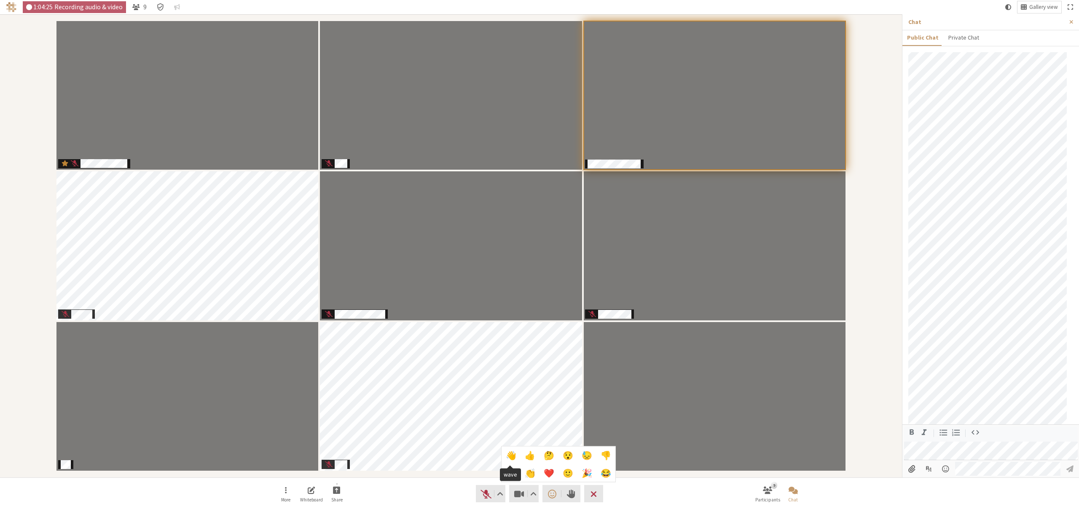
click at [509, 457] on span "👋" at bounding box center [511, 455] width 11 height 9
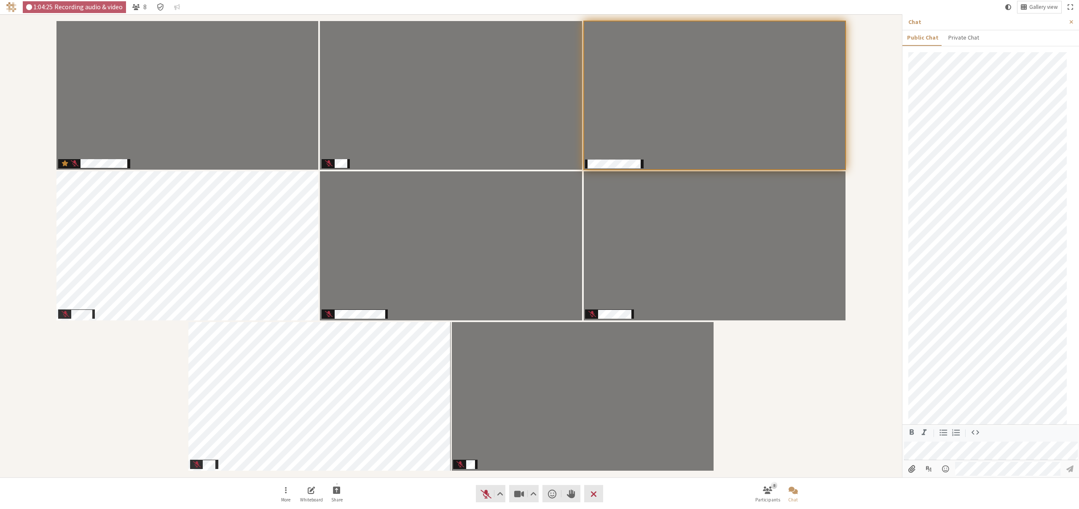
scroll to position [459, 0]
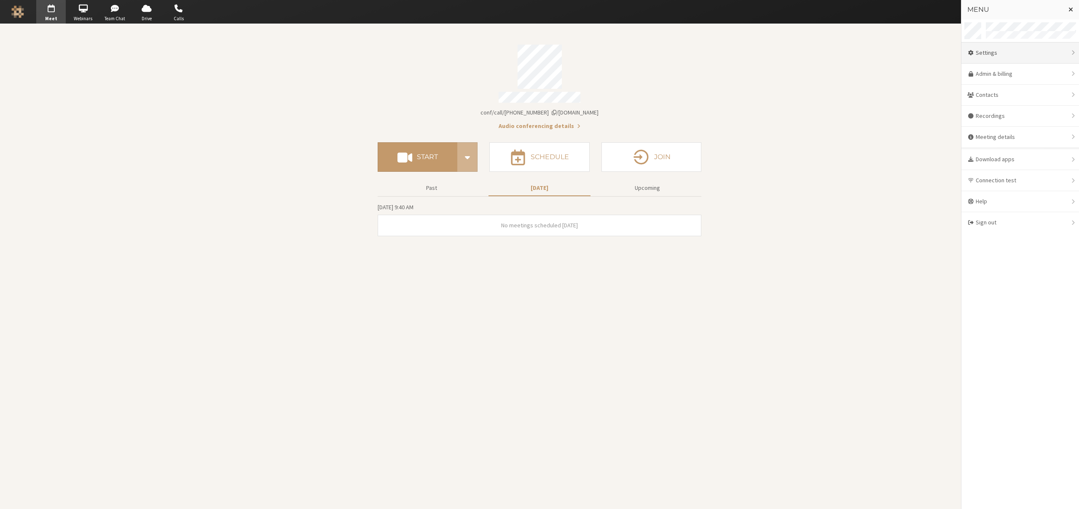
click at [993, 54] on div "Settings" at bounding box center [1020, 53] width 118 height 21
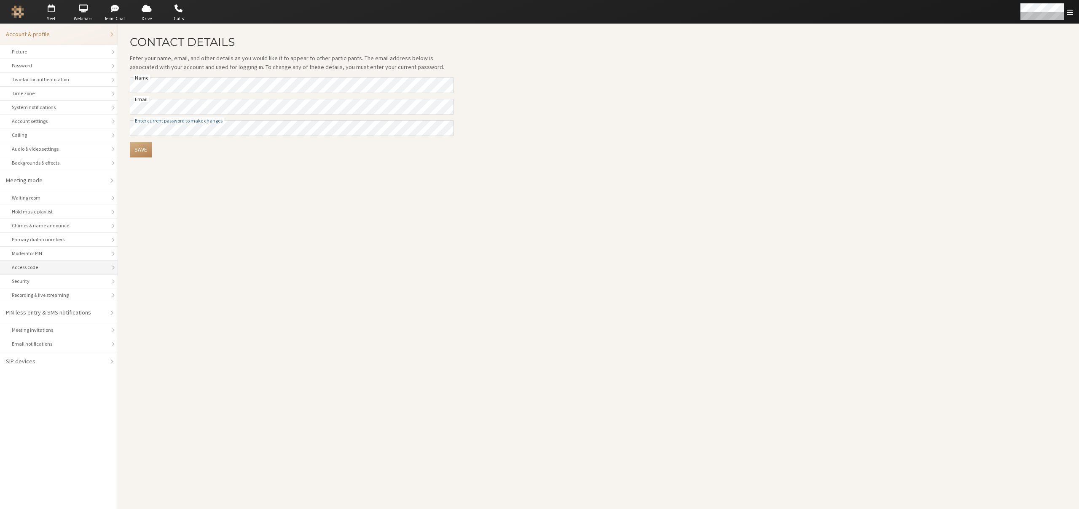
click at [35, 265] on div "Access code" at bounding box center [59, 268] width 94 height 8
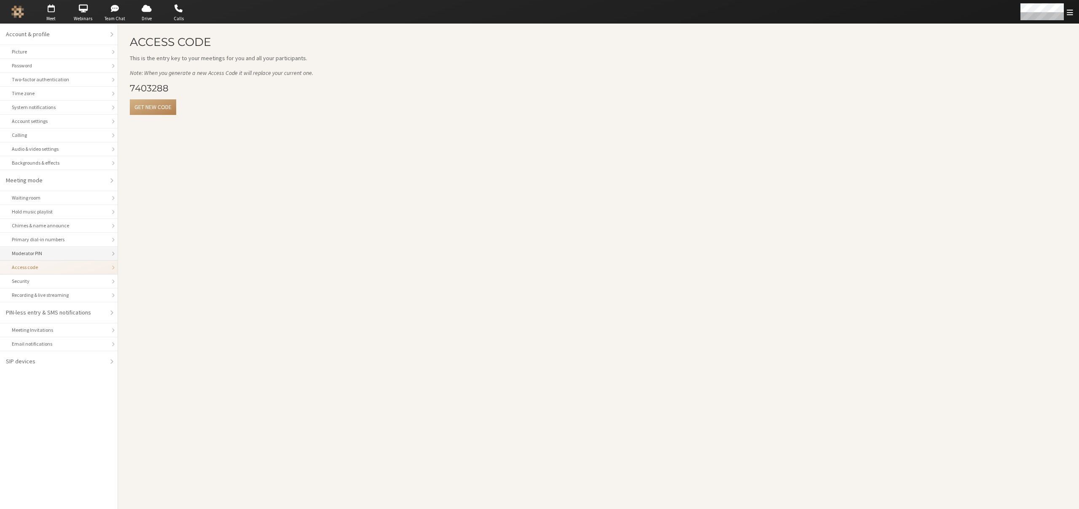
click at [32, 254] on div "Moderator PIN" at bounding box center [59, 254] width 94 height 8
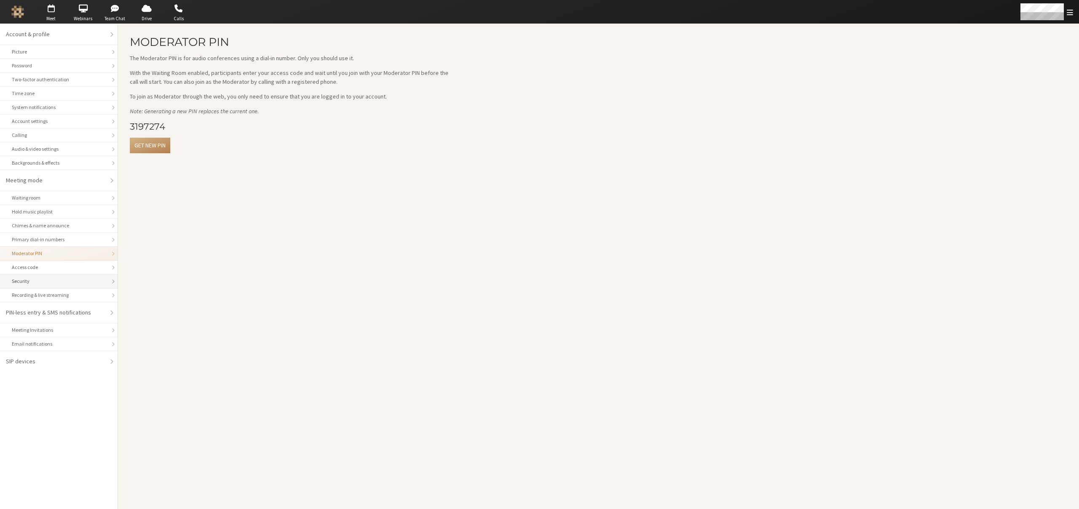
click at [31, 283] on div "Security" at bounding box center [59, 282] width 94 height 8
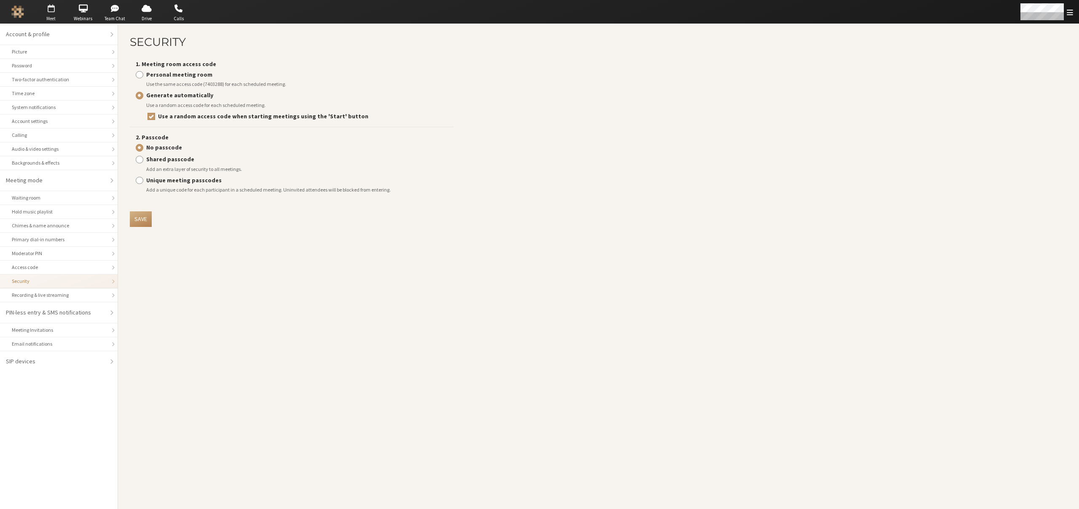
click at [51, 8] on span "button" at bounding box center [50, 8] width 29 height 13
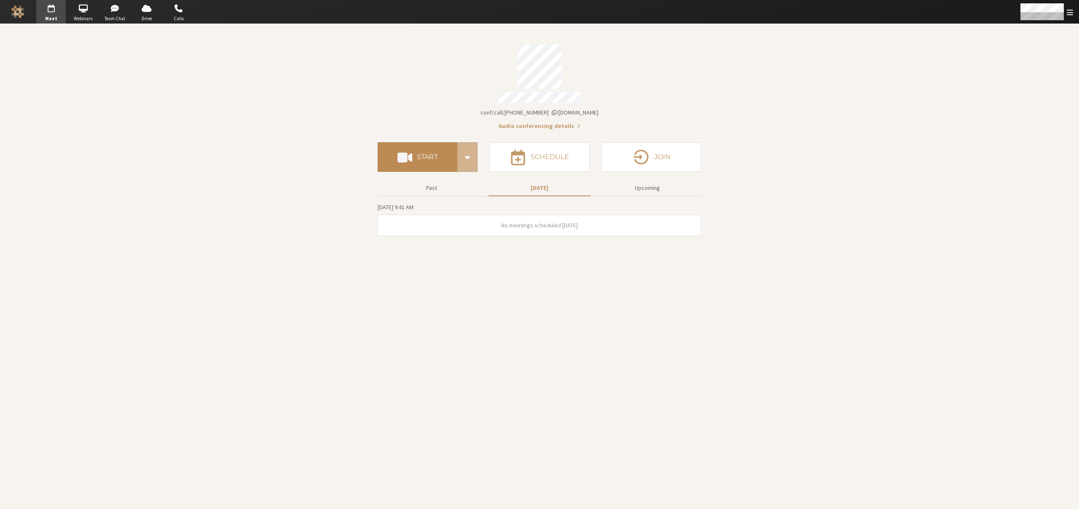
click at [430, 155] on h4 "Start" at bounding box center [427, 157] width 21 height 7
click at [532, 158] on button "Schedule" at bounding box center [539, 156] width 100 height 29
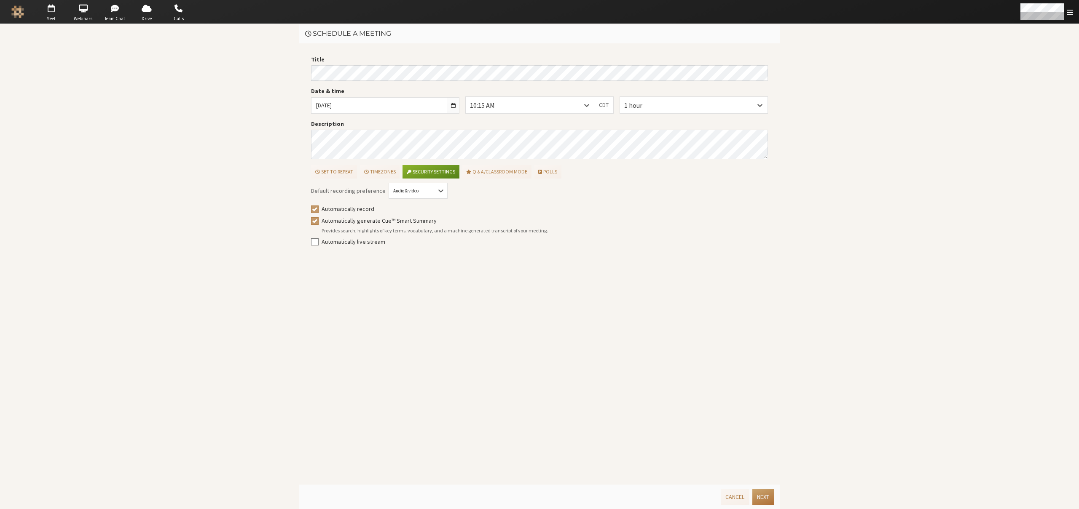
click at [760, 496] on button "Next" at bounding box center [762, 498] width 21 height 16
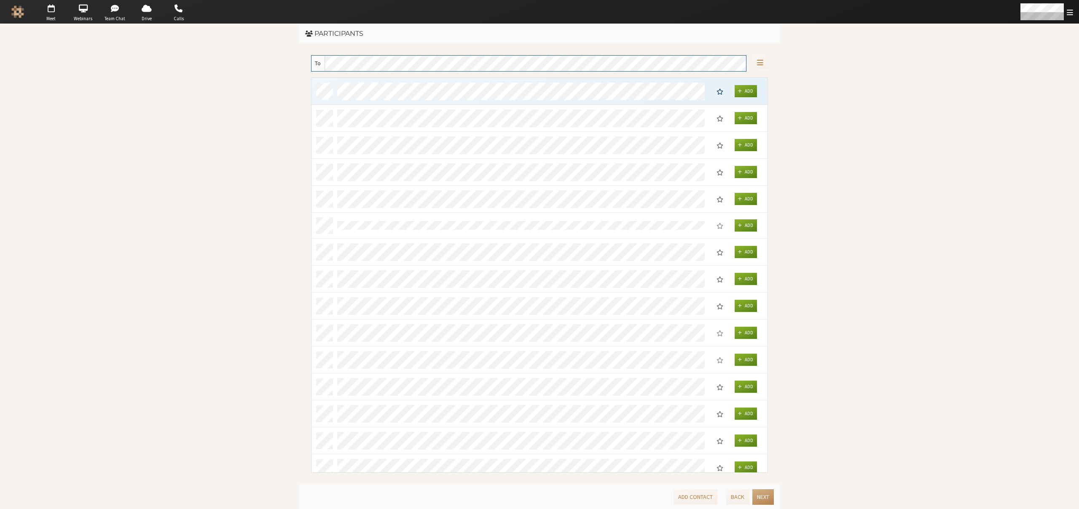
scroll to position [389, 450]
click at [760, 496] on button "Next" at bounding box center [762, 498] width 21 height 16
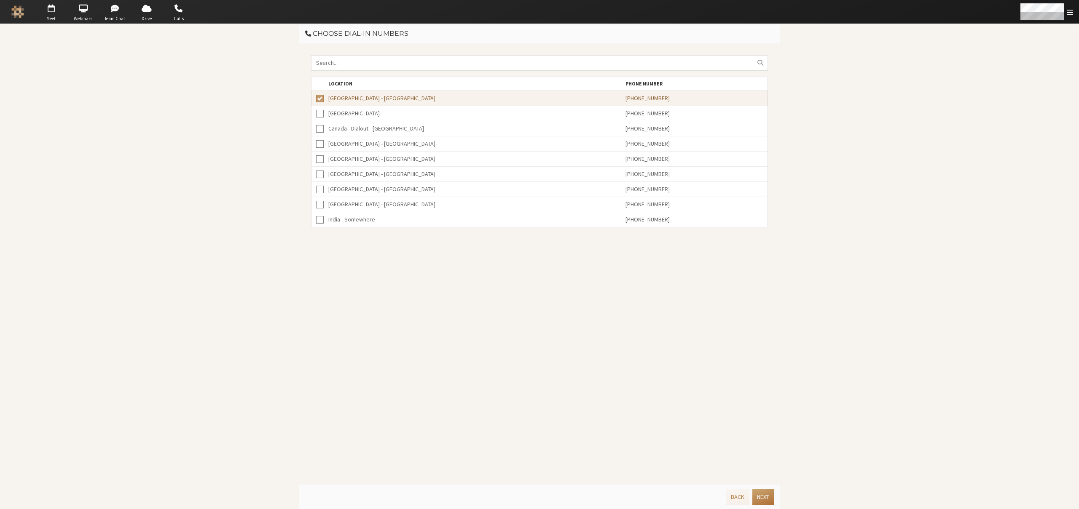
click at [760, 496] on button "Next" at bounding box center [762, 498] width 21 height 16
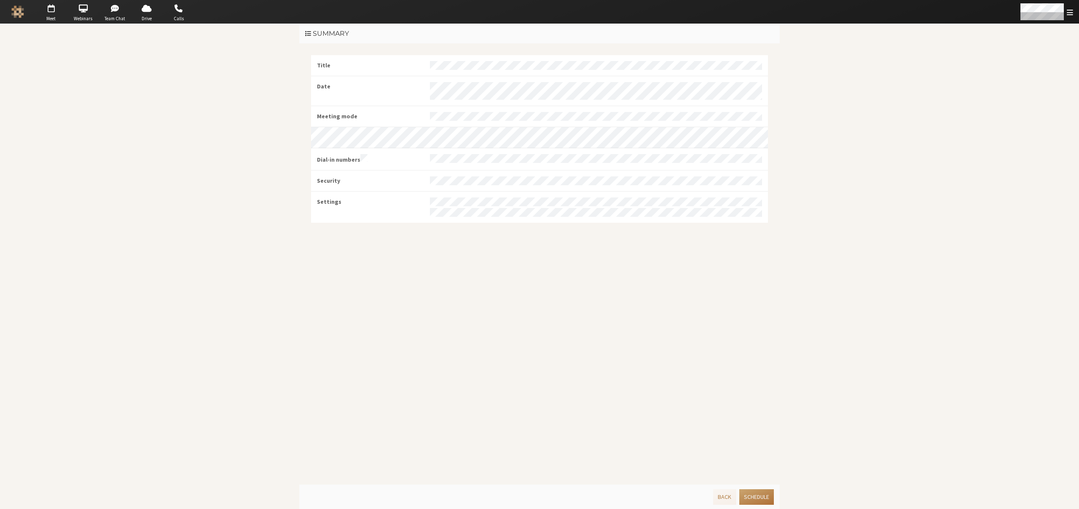
click at [760, 496] on button "Schedule" at bounding box center [756, 498] width 35 height 16
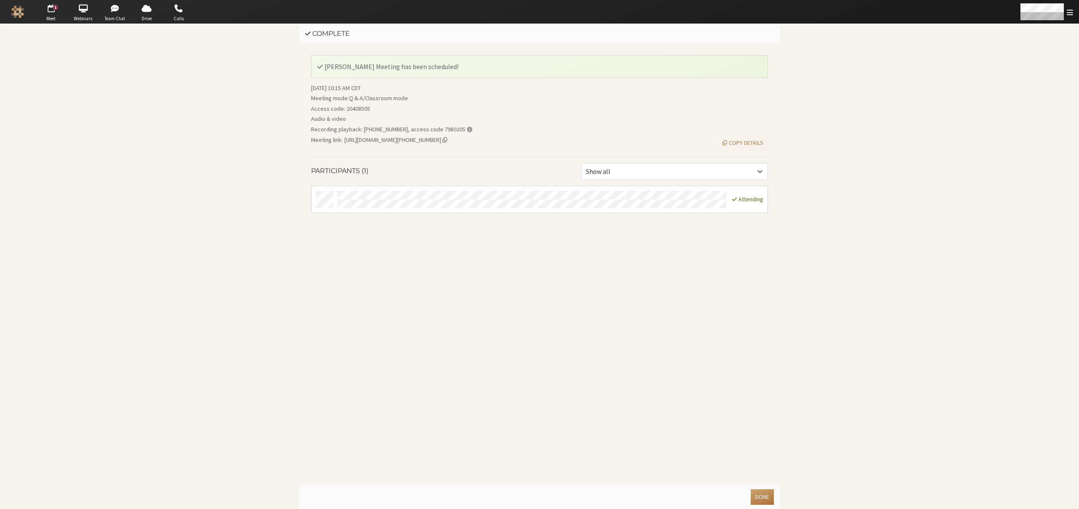
click at [770, 495] on button "Done" at bounding box center [762, 498] width 23 height 16
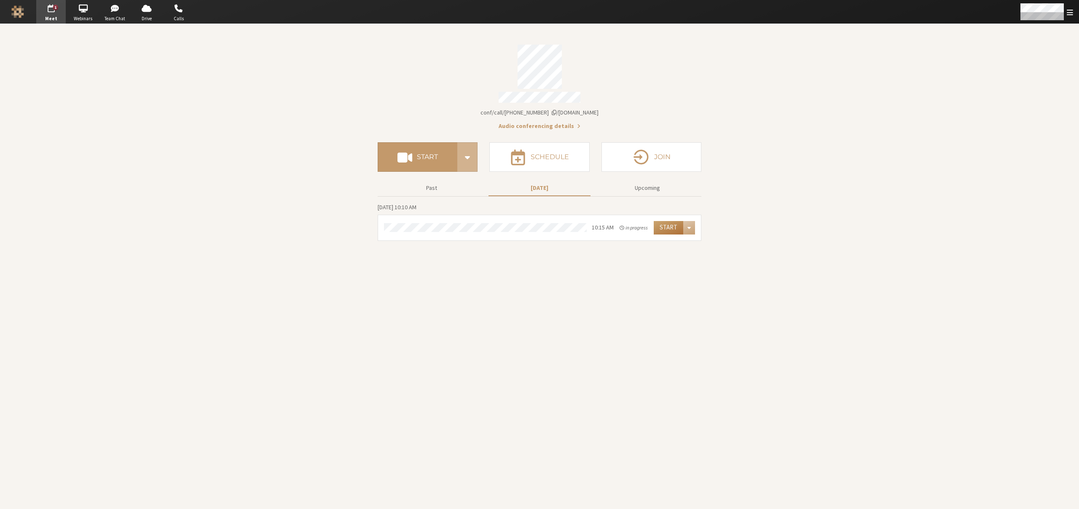
click at [671, 226] on button "Start" at bounding box center [668, 227] width 29 height 13
click at [646, 183] on button "Upcoming" at bounding box center [647, 188] width 102 height 15
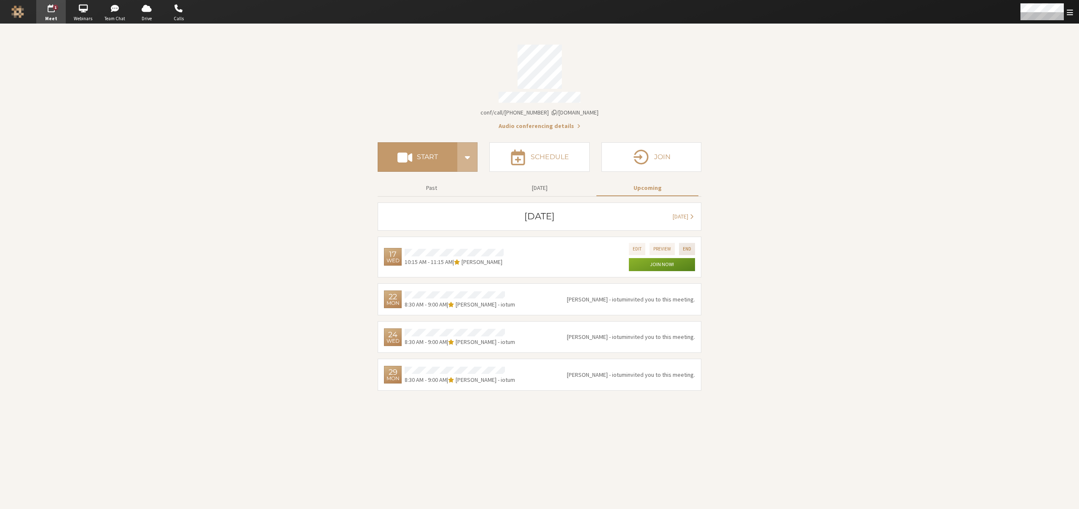
click at [687, 247] on button "End" at bounding box center [687, 249] width 16 height 12
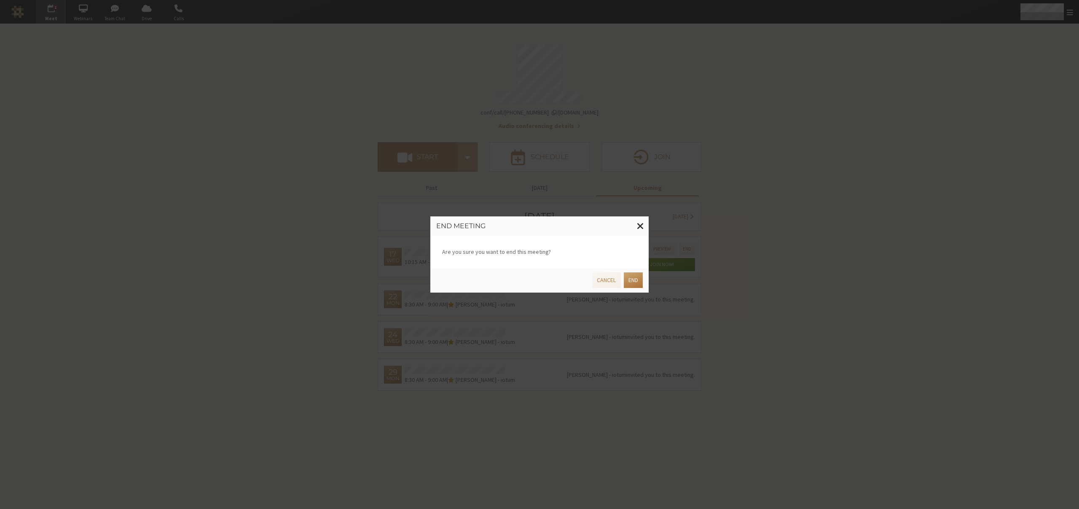
click at [627, 281] on button "End" at bounding box center [633, 281] width 19 height 16
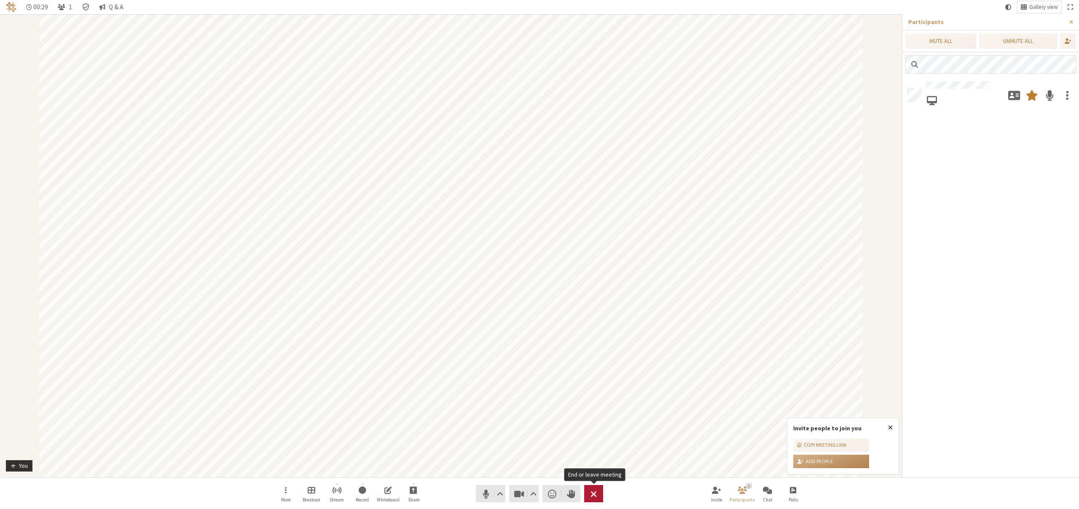
click at [592, 490] on span "End or leave meeting" at bounding box center [593, 494] width 6 height 12
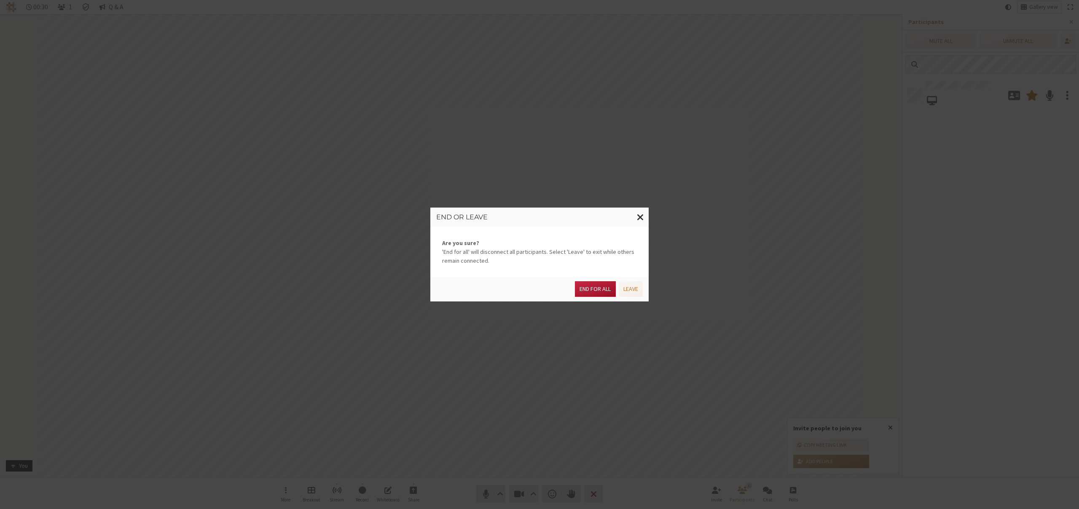
click at [587, 290] on button "End for all" at bounding box center [595, 289] width 40 height 16
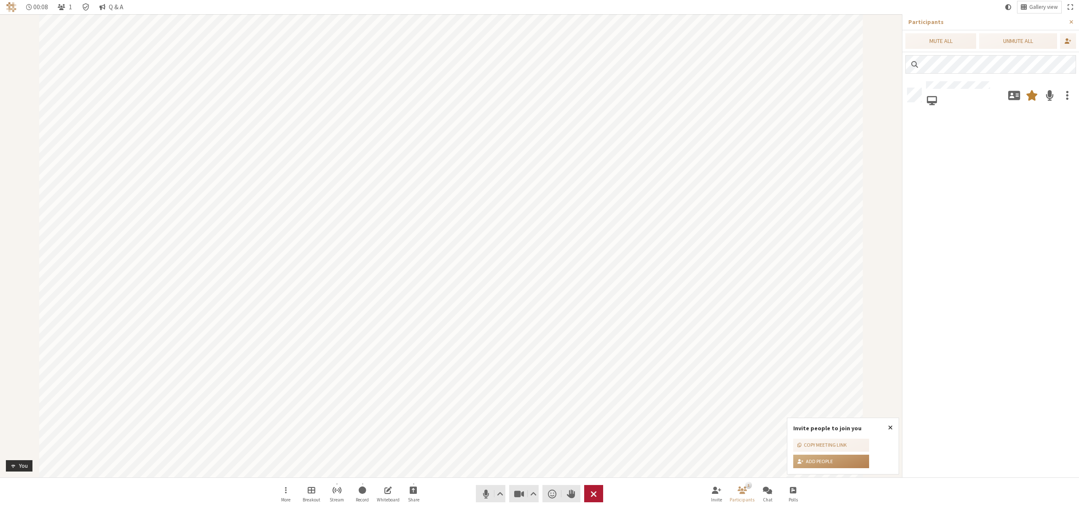
click at [593, 496] on span "End or leave meeting" at bounding box center [593, 494] width 6 height 12
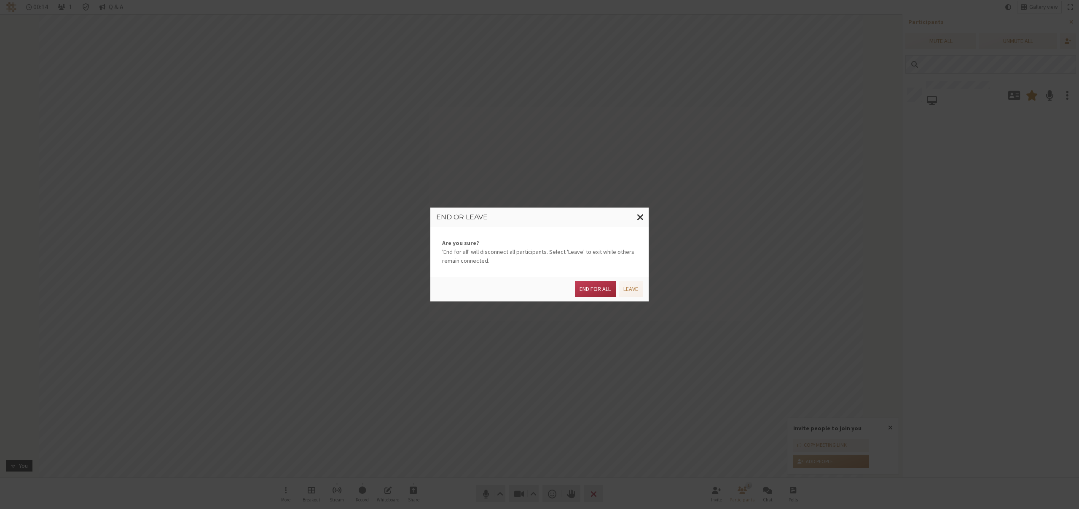
click at [598, 488] on div "End or leave Are you sure? 'End for all' will disconnect all participants. Sele…" at bounding box center [539, 254] width 1079 height 509
click at [587, 289] on button "End for all" at bounding box center [595, 289] width 40 height 16
